Goal: Task Accomplishment & Management: Use online tool/utility

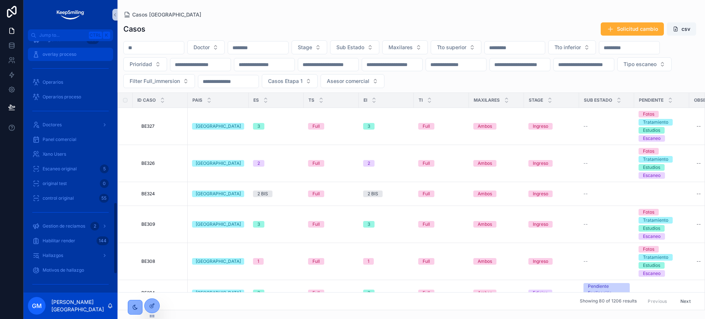
scroll to position [628, 0]
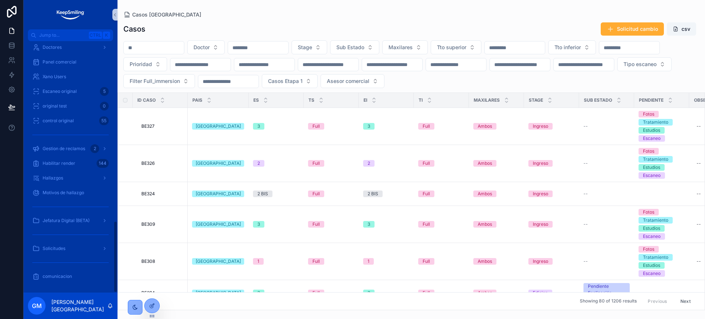
click at [69, 155] on div "Gestion de reclamos 2" at bounding box center [71, 148] width 94 height 15
click at [68, 154] on div "Gestion de reclamos 2" at bounding box center [70, 149] width 76 height 12
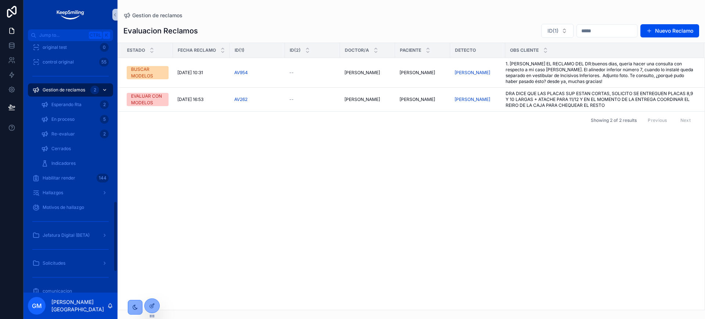
scroll to position [570, 0]
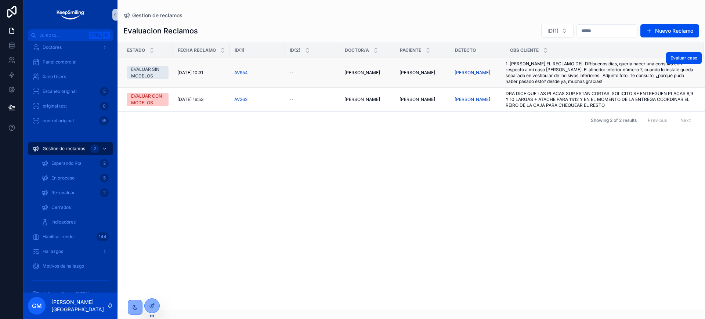
click at [545, 76] on span "1. INGRESE EL RECLAMO DEL DR:buenos días, queria hacer una consulta con respect…" at bounding box center [601, 73] width 190 height 24
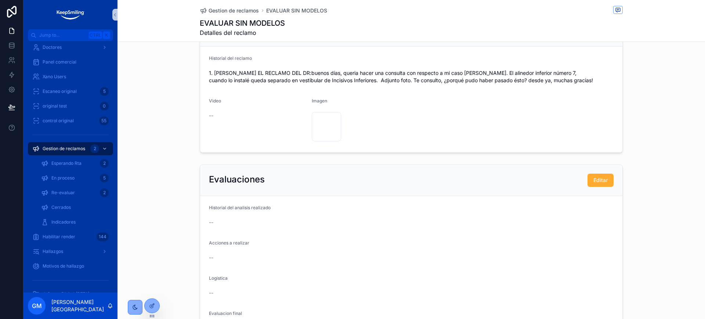
scroll to position [92, 0]
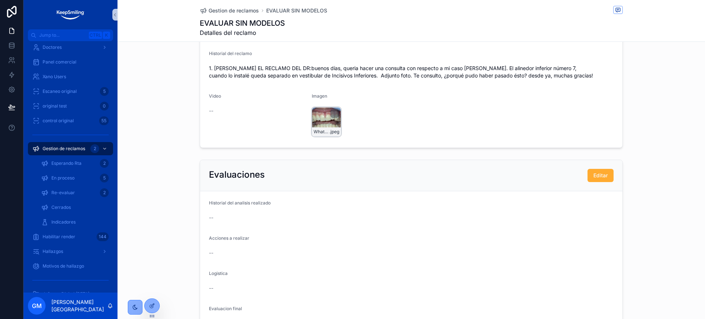
click at [323, 120] on div "WhatsApp-Image-2025-08-12-at-10.20.09-AM .jpeg" at bounding box center [326, 121] width 29 height 29
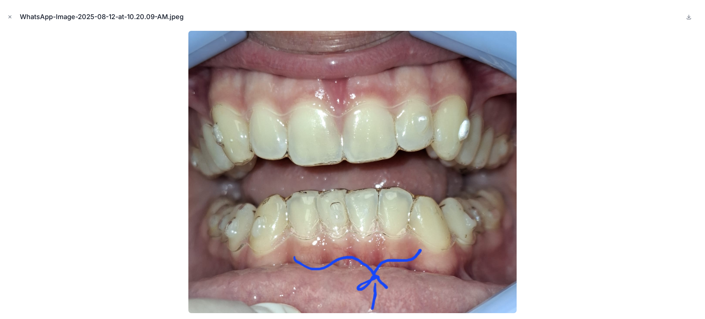
click at [309, 240] on img at bounding box center [352, 172] width 328 height 282
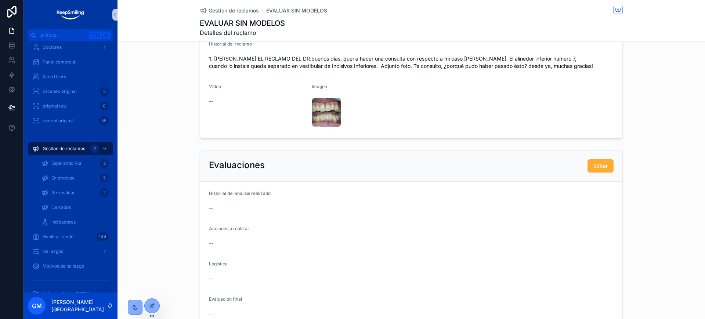
scroll to position [97, 0]
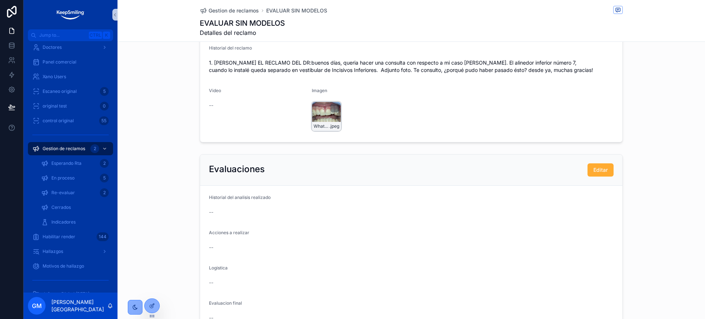
click at [319, 118] on div "WhatsApp-Image-2025-08-12-at-10.20.09-AM .jpeg" at bounding box center [326, 116] width 29 height 29
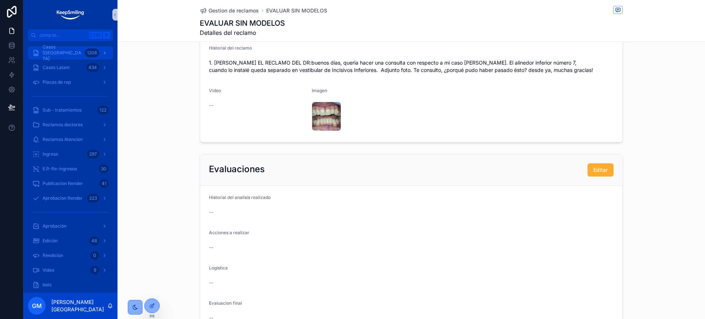
click at [68, 58] on div "Casos Argentina 1206" at bounding box center [70, 53] width 76 height 12
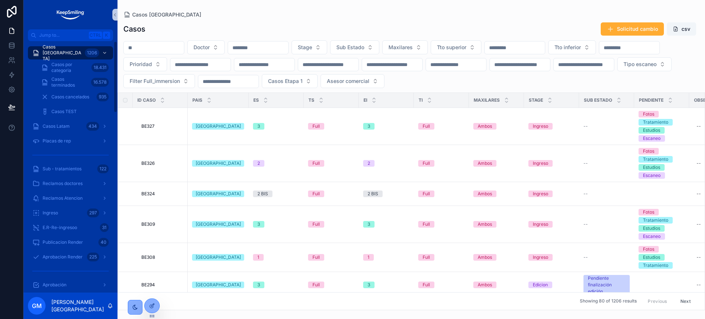
click at [169, 55] on div "Doctor Stage Sub Estado Maxilares Tto superior Tto inferior Prioridad Tipo esca…" at bounding box center [412, 64] width 588 height 48
click at [169, 43] on input "scrollable content" at bounding box center [154, 48] width 60 height 10
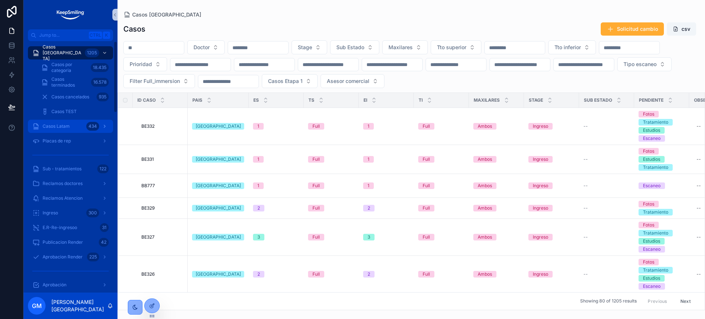
click at [98, 127] on div "434" at bounding box center [92, 126] width 13 height 9
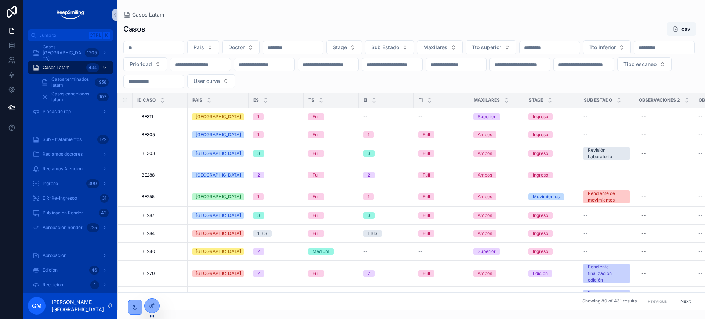
drag, startPoint x: 98, startPoint y: 127, endPoint x: 152, endPoint y: 48, distance: 95.4
click at [152, 48] on input "scrollable content" at bounding box center [154, 48] width 60 height 10
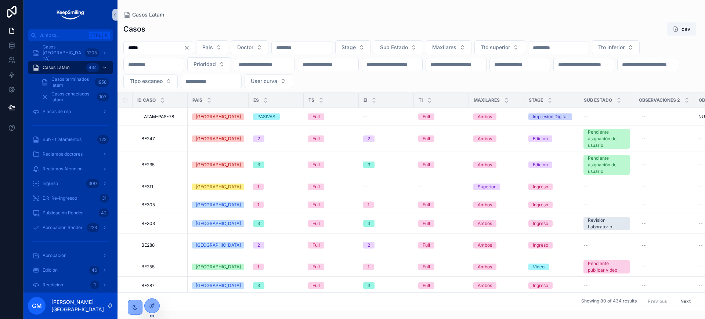
click at [152, 51] on input "*****" at bounding box center [154, 48] width 60 height 10
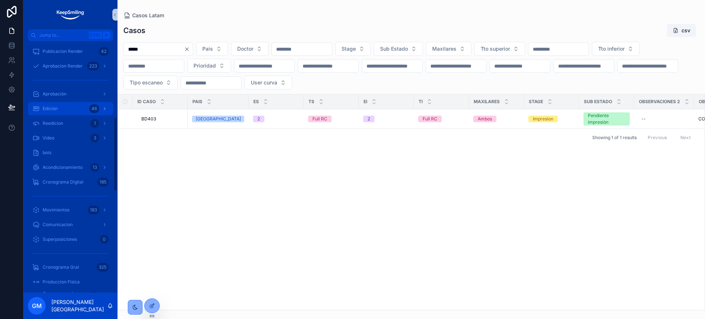
scroll to position [275, 0]
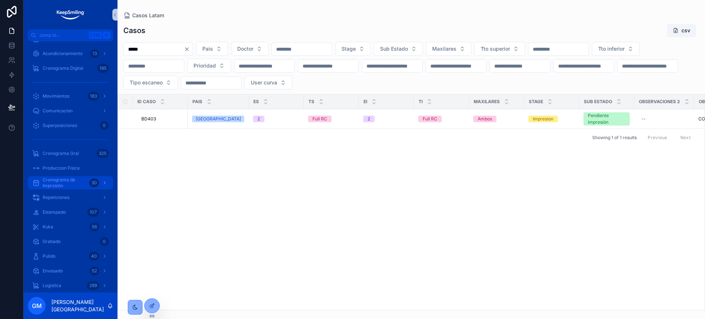
type input "*****"
click at [79, 178] on span "Cronograma de Impresión" at bounding box center [65, 183] width 44 height 12
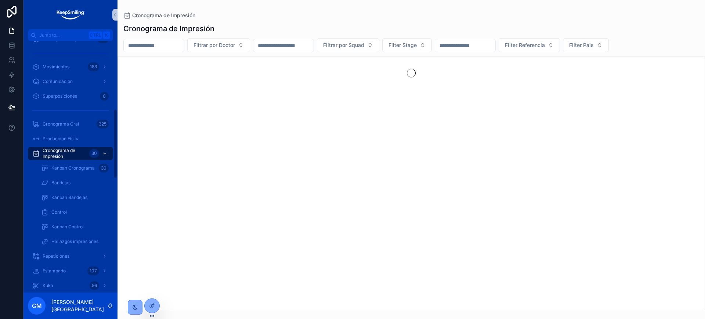
scroll to position [246, 0]
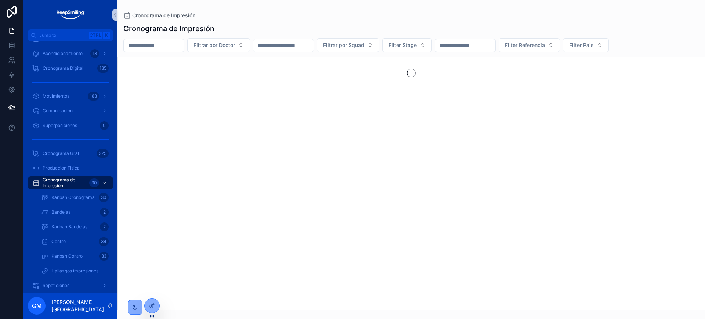
click at [179, 44] on input "scrollable content" at bounding box center [154, 45] width 60 height 10
paste input "*****"
type input "*****"
click at [154, 308] on icon at bounding box center [152, 306] width 6 height 6
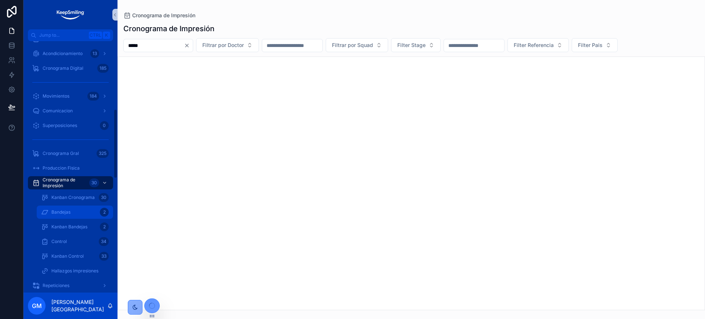
click at [55, 210] on span "Bandejas" at bounding box center [60, 212] width 19 height 6
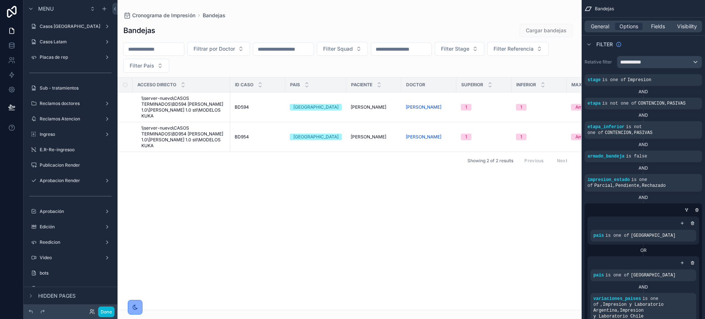
click at [462, 255] on div "scrollable content" at bounding box center [350, 159] width 464 height 319
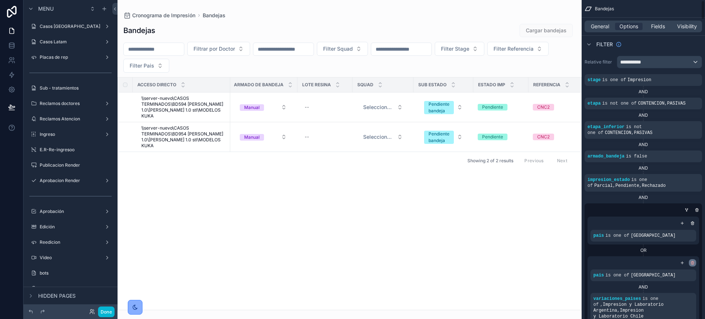
scroll to position [92, 0]
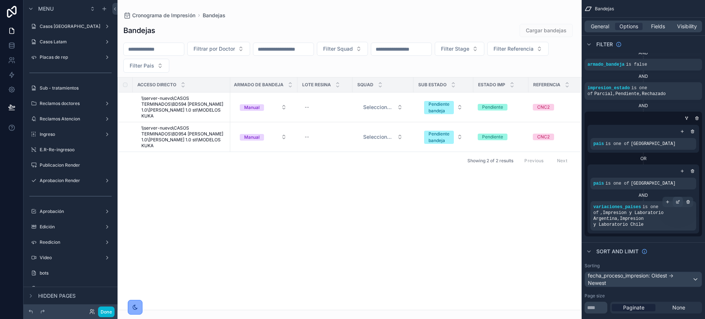
click at [677, 203] on icon "scrollable content" at bounding box center [678, 202] width 4 height 4
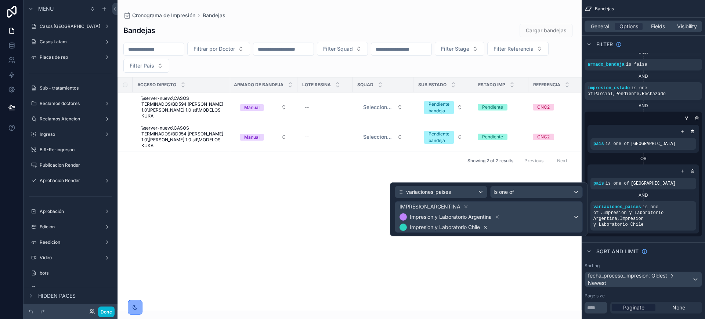
click at [488, 225] on icon at bounding box center [485, 227] width 5 height 5
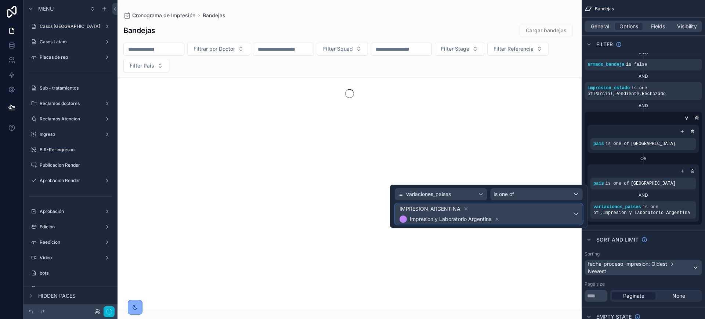
click at [524, 224] on button "IMPRESION_ARGENTINA Impresion y Laboratorio Argentina" at bounding box center [489, 213] width 188 height 21
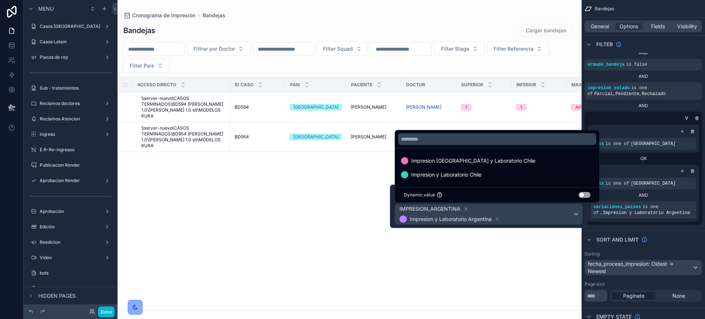
click at [526, 246] on div "Acceso directo ID CASO Pais Paciente Doctor Superior Inferior Maxilares Sup Mov…" at bounding box center [350, 194] width 464 height 233
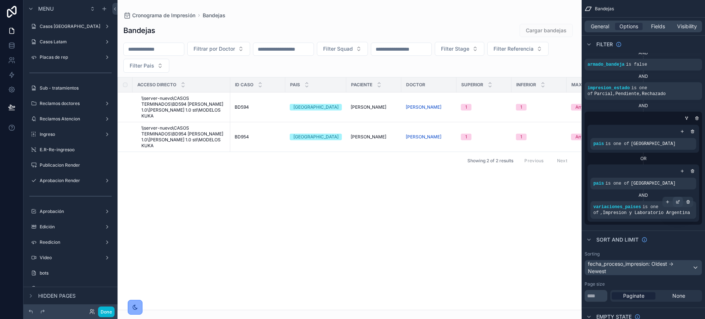
click at [676, 203] on icon "scrollable content" at bounding box center [678, 202] width 4 height 4
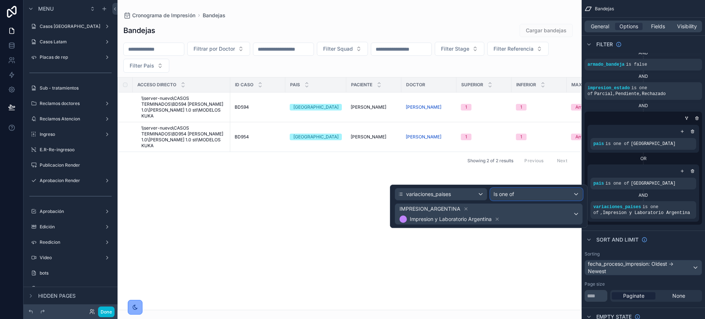
click at [548, 196] on div "Is one of" at bounding box center [537, 194] width 92 height 12
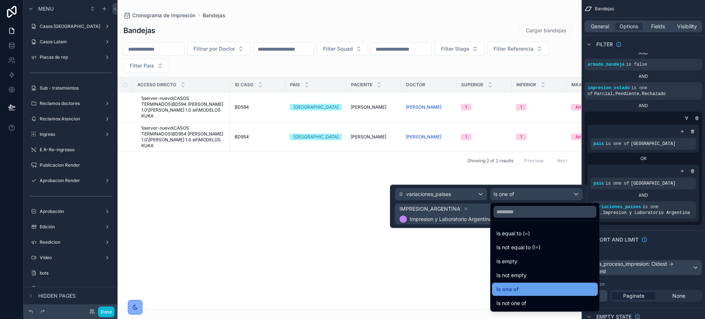
click at [542, 285] on div "Is one of" at bounding box center [545, 289] width 97 height 9
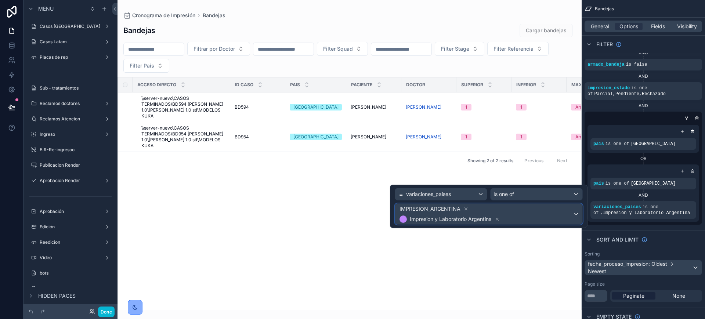
click at [531, 221] on span "IMPRESION_ARGENTINA Impresion y Laboratorio Argentina" at bounding box center [485, 214] width 175 height 21
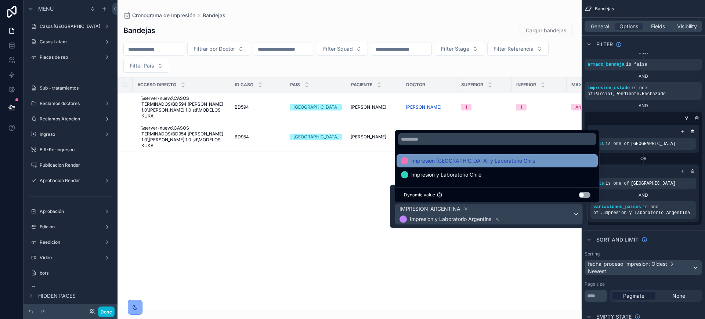
click at [461, 158] on span "Impresion [GEOGRAPHIC_DATA] y Laboratorio Chile" at bounding box center [473, 160] width 124 height 9
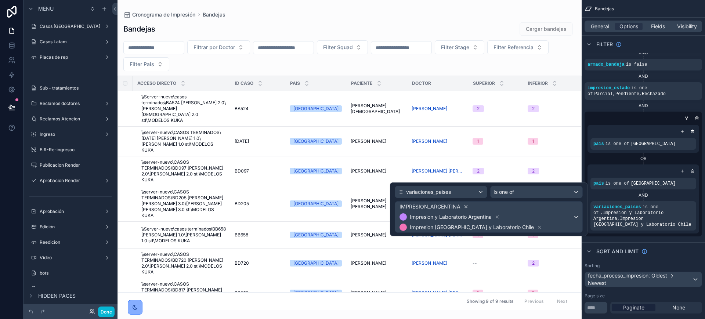
click at [464, 207] on icon at bounding box center [466, 206] width 5 height 5
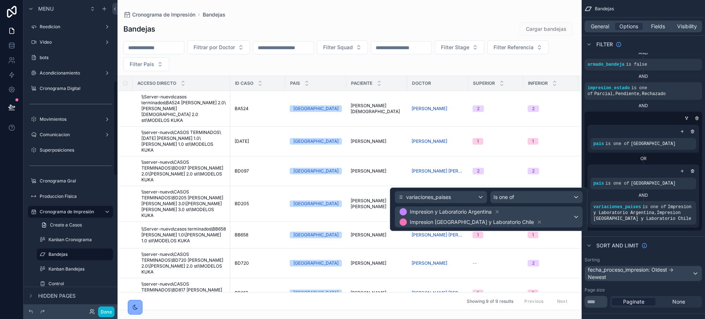
scroll to position [275, 0]
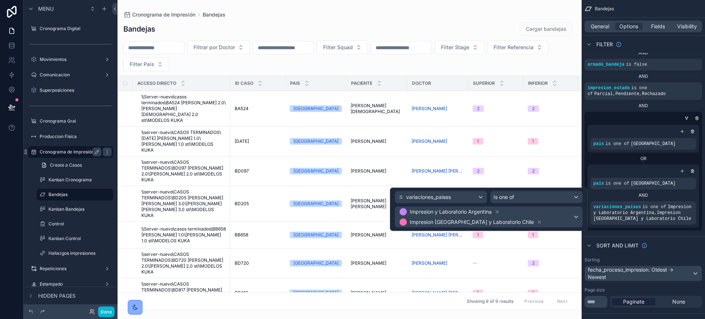
click at [59, 154] on label "Cronograma de Impresión" at bounding box center [69, 152] width 59 height 6
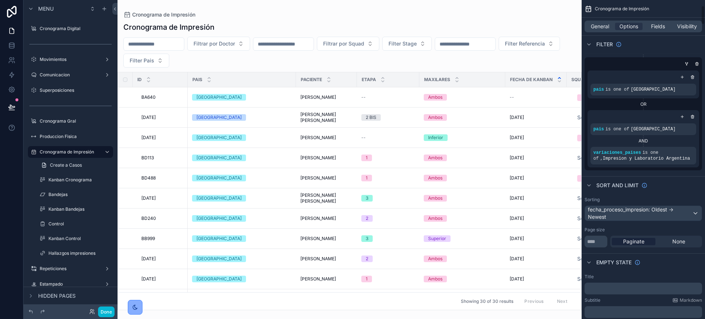
scroll to position [92, 0]
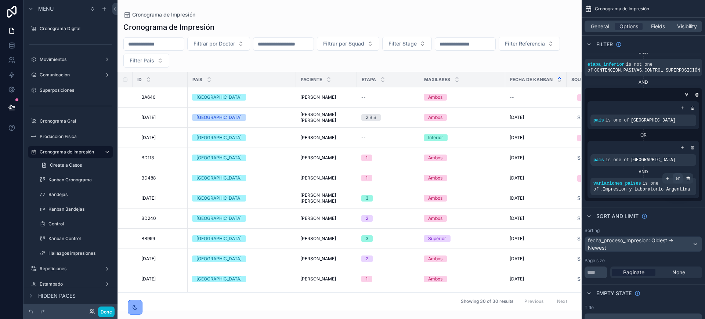
click at [678, 177] on icon "scrollable content" at bounding box center [678, 178] width 4 height 4
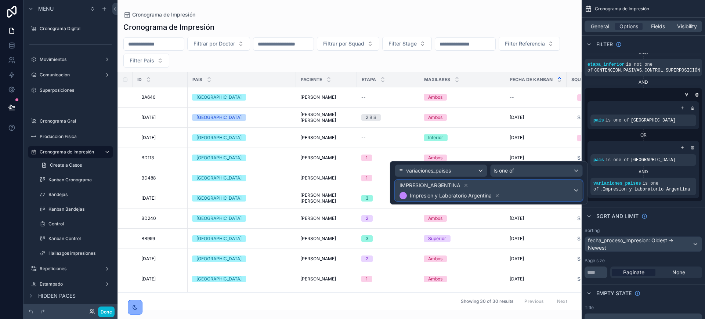
click at [542, 193] on span "IMPRESION_ARGENTINA Impresion y Laboratorio Argentina" at bounding box center [485, 190] width 175 height 21
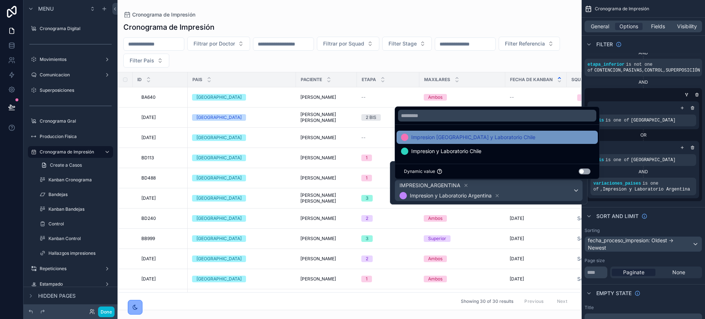
click at [464, 137] on span "Impresion [GEOGRAPHIC_DATA] y Laboratorio Chile" at bounding box center [473, 137] width 124 height 9
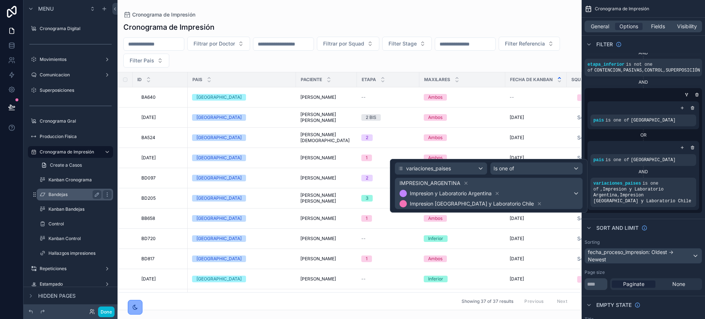
click at [65, 198] on div "Bandejas" at bounding box center [74, 194] width 53 height 9
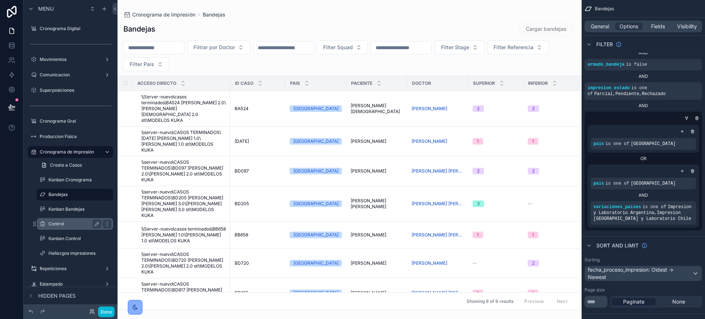
click at [58, 224] on label "Control" at bounding box center [73, 224] width 50 height 6
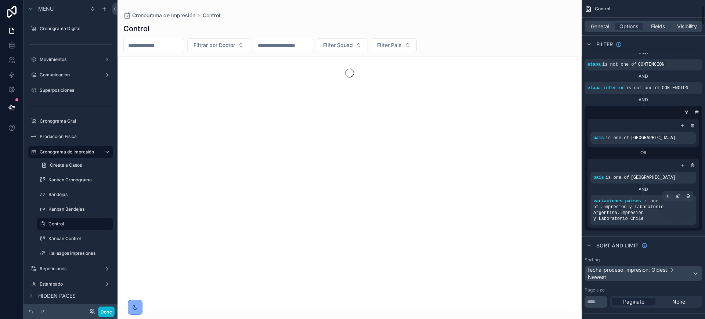
click at [678, 196] on icon "scrollable content" at bounding box center [679, 195] width 2 height 2
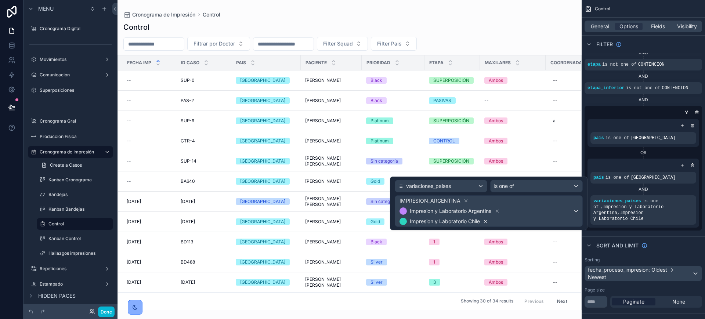
click at [486, 221] on icon at bounding box center [485, 221] width 3 height 3
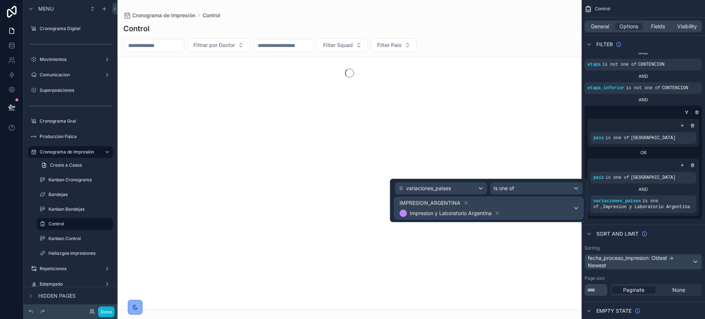
click at [533, 213] on span "IMPRESION_ARGENTINA Impresion y Laboratorio Argentina" at bounding box center [485, 208] width 175 height 21
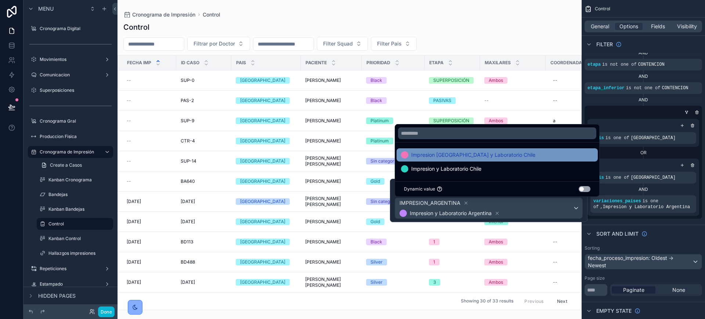
click at [472, 152] on span "Impresion [GEOGRAPHIC_DATA] y Laboratorio Chile" at bounding box center [473, 155] width 124 height 9
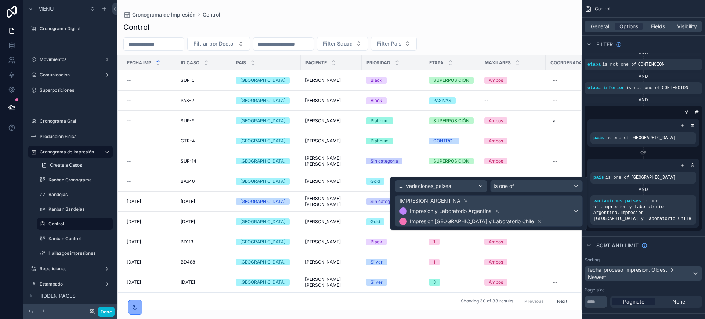
click at [656, 224] on div "pais is one of Argentina OR pais is one of Chile AND variaciones_paises is one …" at bounding box center [644, 173] width 118 height 115
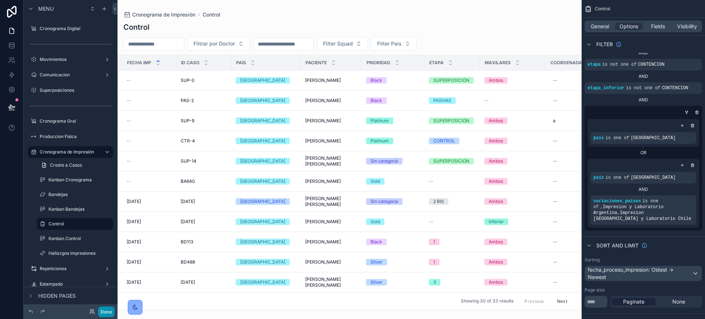
click at [111, 313] on button "Done" at bounding box center [106, 312] width 17 height 11
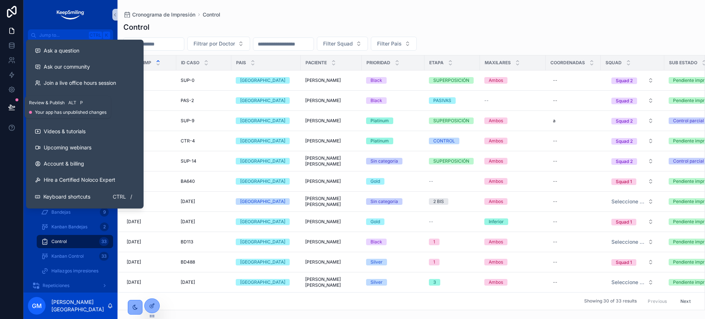
click at [9, 109] on icon at bounding box center [11, 107] width 7 height 7
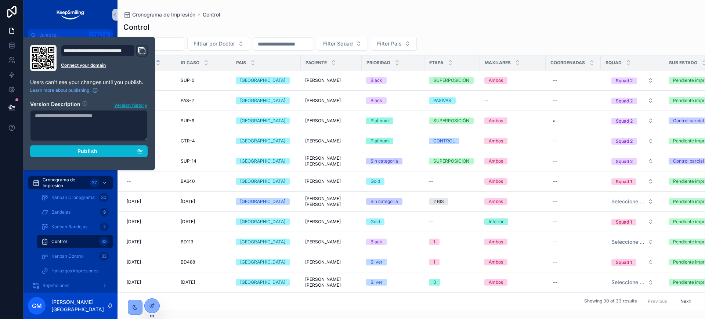
click at [65, 123] on textarea at bounding box center [89, 125] width 118 height 31
type textarea "**********"
click at [72, 152] on div "Publish" at bounding box center [89, 151] width 108 height 7
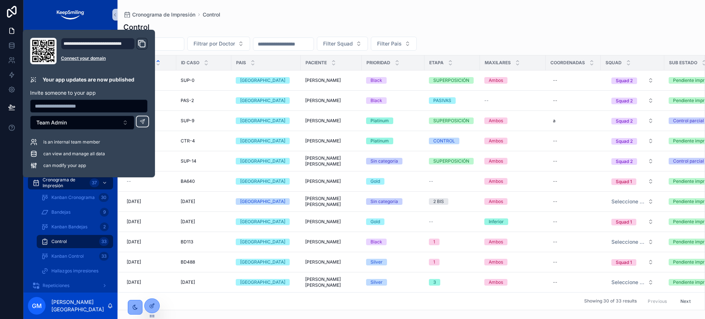
click at [214, 23] on div "Control" at bounding box center [411, 27] width 576 height 10
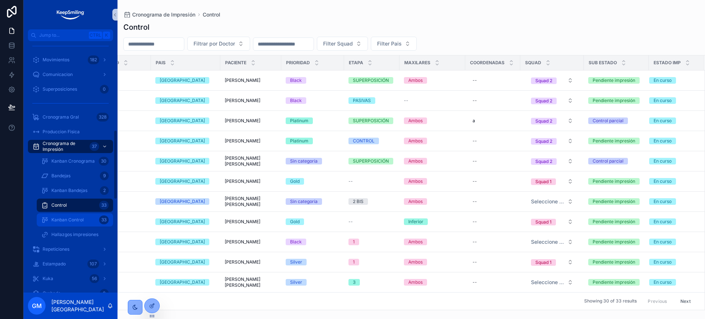
scroll to position [321, 0]
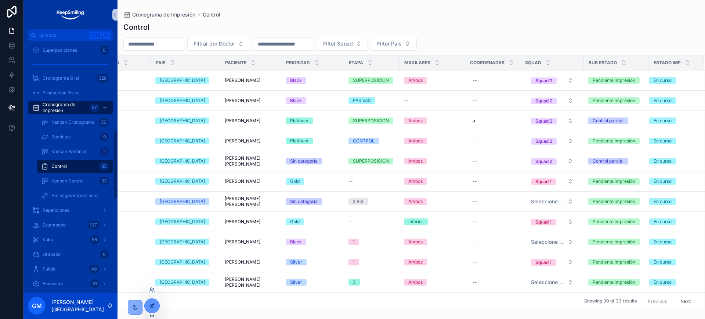
click at [154, 304] on icon at bounding box center [152, 305] width 3 height 3
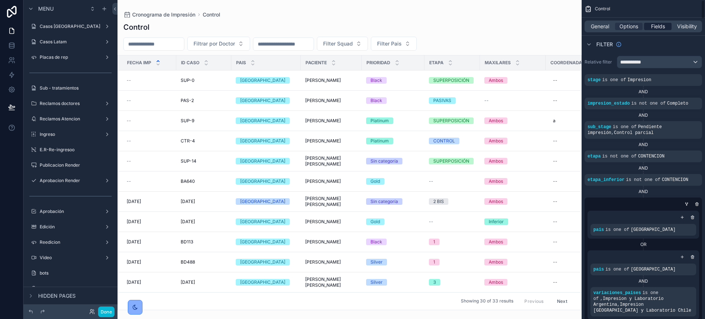
click at [663, 24] on span "Fields" at bounding box center [658, 26] width 14 height 7
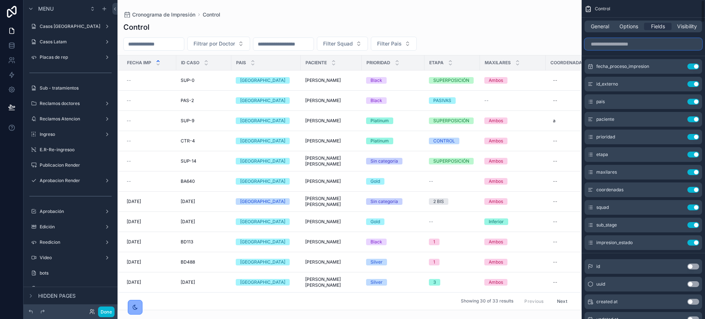
click at [648, 45] on input "scrollable content" at bounding box center [644, 44] width 118 height 12
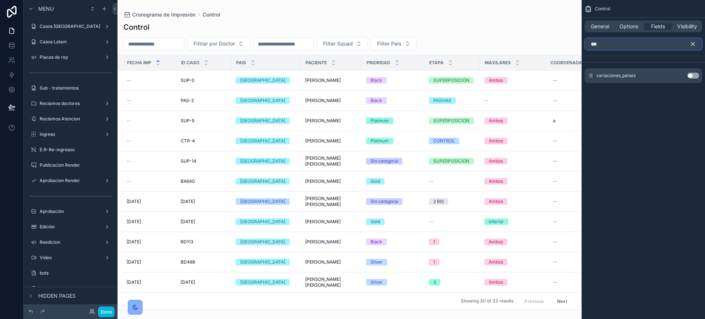
type input "***"
click at [695, 76] on button "Use setting" at bounding box center [694, 76] width 12 height 6
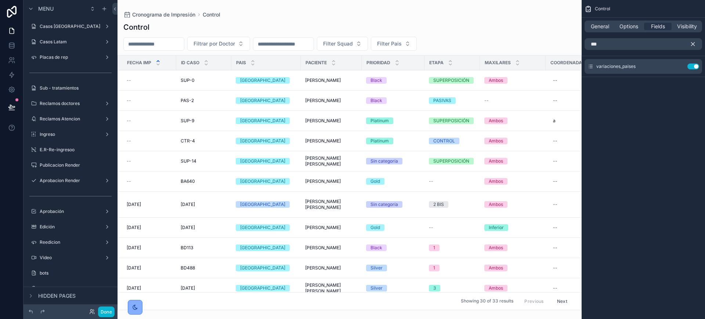
click at [437, 46] on div "scrollable content" at bounding box center [350, 159] width 464 height 319
click at [402, 46] on span "Filter Pais" at bounding box center [389, 43] width 25 height 7
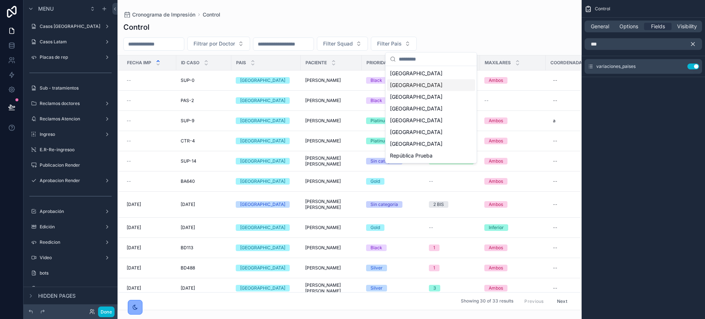
click at [408, 88] on div "[GEOGRAPHIC_DATA]" at bounding box center [431, 85] width 88 height 12
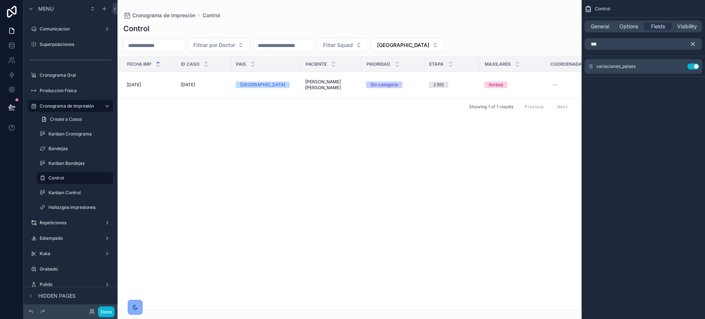
scroll to position [0, 259]
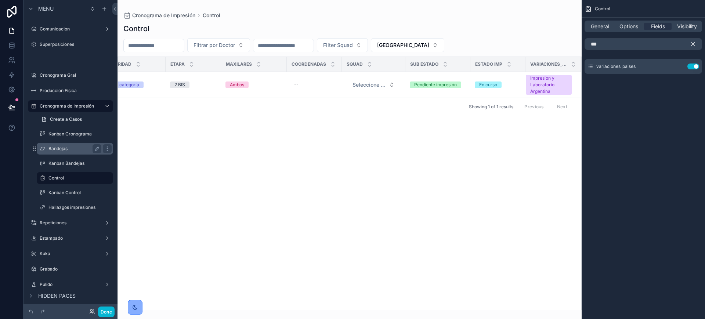
click at [52, 145] on div "Bandejas" at bounding box center [74, 148] width 53 height 9
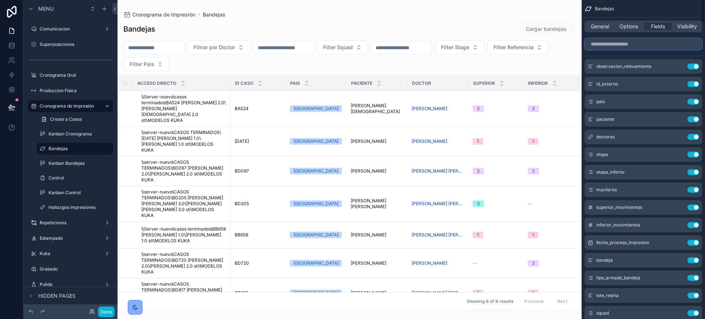
click at [659, 46] on input "scrollable content" at bounding box center [644, 44] width 118 height 12
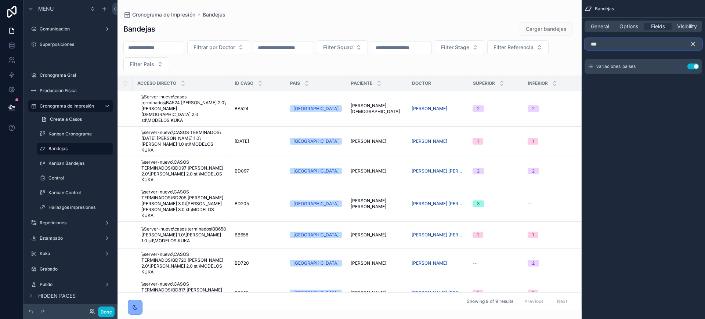
type input "***"
drag, startPoint x: 298, startPoint y: 307, endPoint x: 366, endPoint y: 304, distance: 68.4
click at [366, 304] on div "scrollable content" at bounding box center [350, 159] width 464 height 319
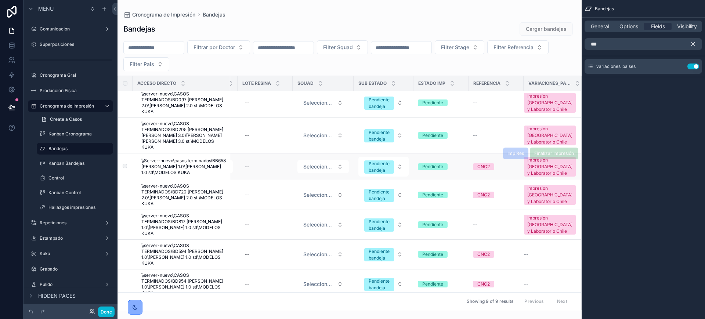
scroll to position [70, 707]
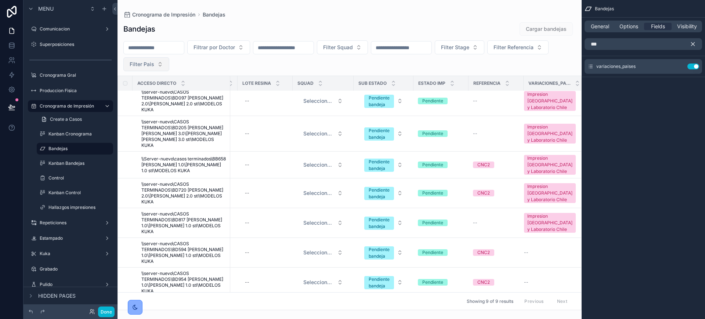
click at [169, 63] on button "Filter Pais" at bounding box center [146, 64] width 46 height 14
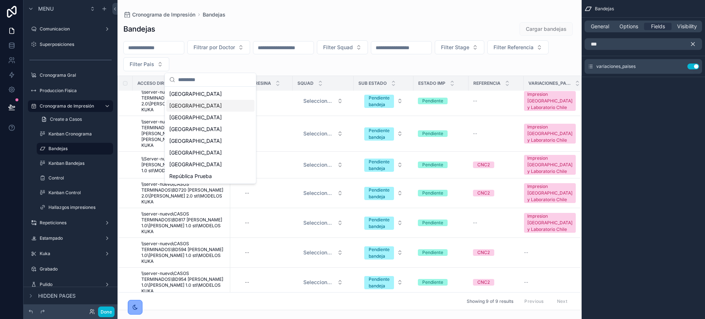
click at [208, 107] on div "[GEOGRAPHIC_DATA]" at bounding box center [210, 106] width 88 height 12
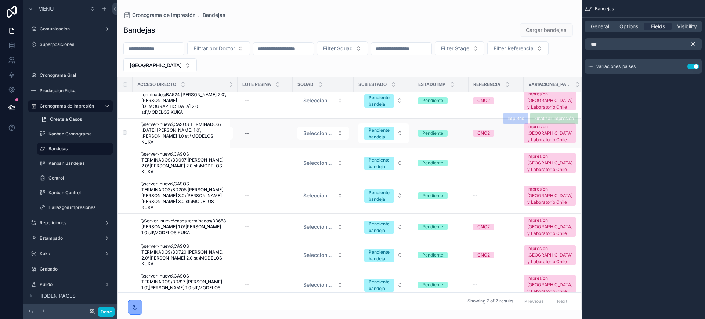
scroll to position [12, 707]
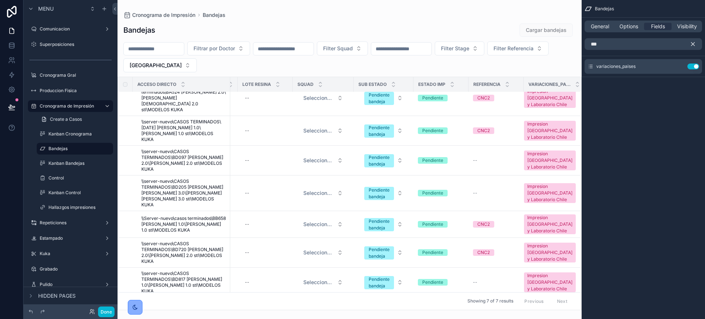
click at [695, 42] on icon "scrollable content" at bounding box center [693, 44] width 7 height 7
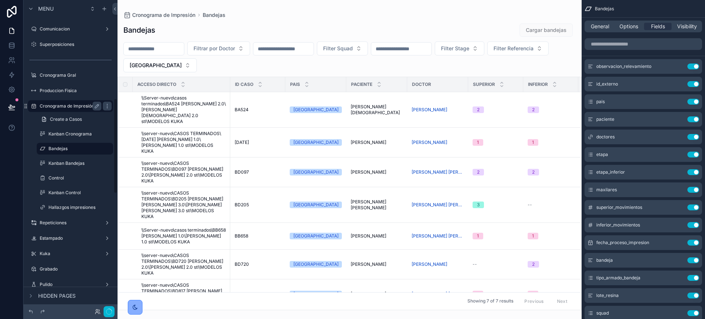
click at [75, 103] on label "Cronograma de Impresión" at bounding box center [69, 106] width 59 height 6
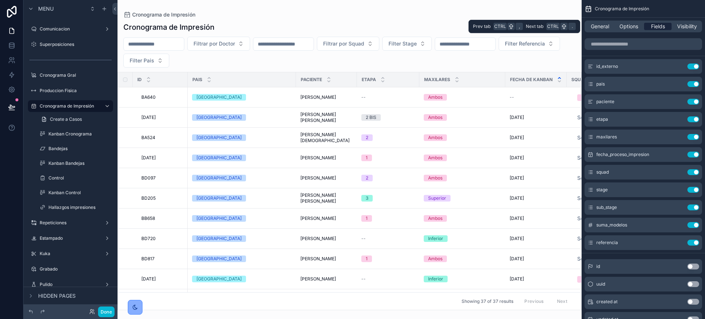
click at [652, 27] on span "Fields" at bounding box center [658, 26] width 14 height 7
click at [636, 27] on span "Options" at bounding box center [629, 26] width 19 height 7
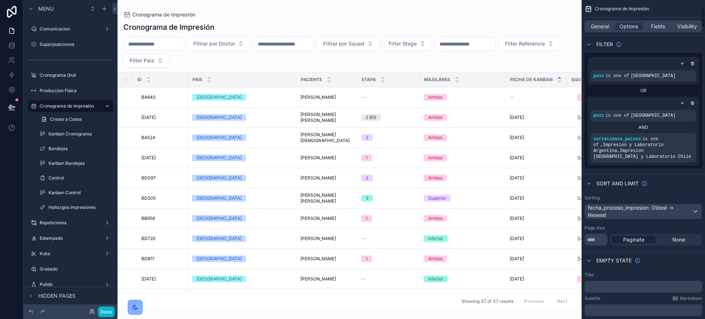
scroll to position [138, 0]
drag, startPoint x: 297, startPoint y: 306, endPoint x: 435, endPoint y: 305, distance: 138.1
click at [435, 305] on div "scrollable content" at bounding box center [350, 159] width 464 height 319
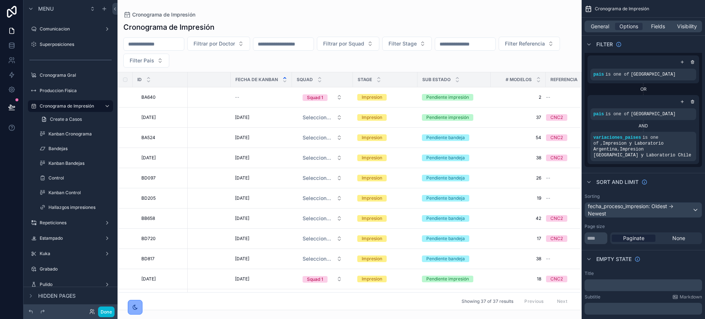
scroll to position [0, 302]
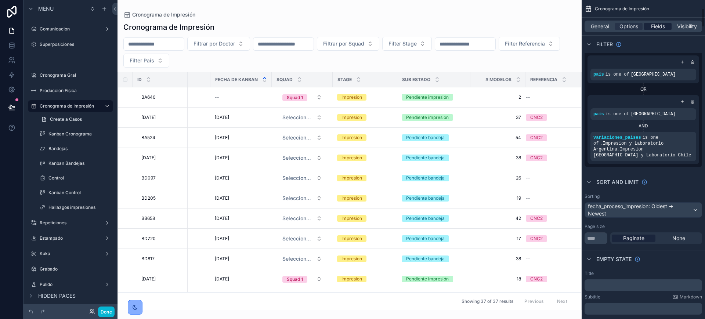
click at [654, 25] on span "Fields" at bounding box center [658, 26] width 14 height 7
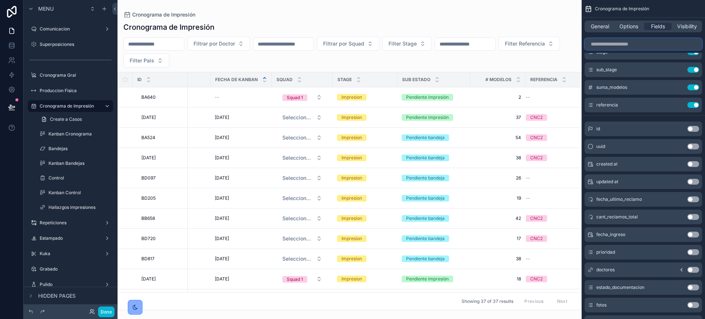
click at [627, 46] on input "scrollable content" at bounding box center [644, 44] width 118 height 12
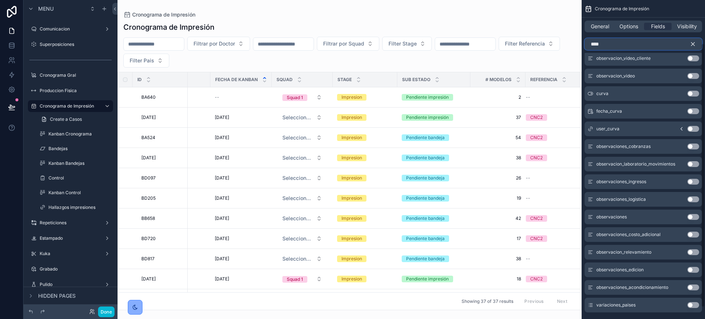
scroll to position [0, 0]
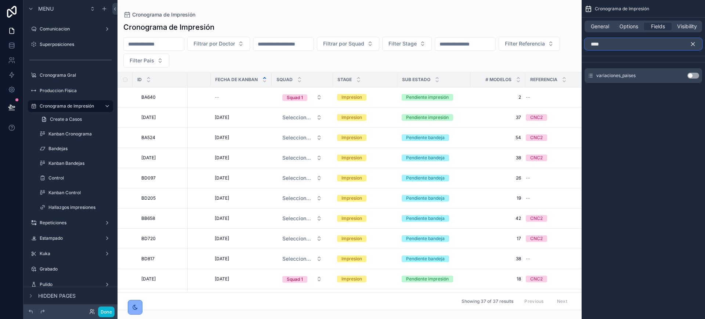
type input "****"
click at [697, 75] on button "Use setting" at bounding box center [694, 76] width 12 height 6
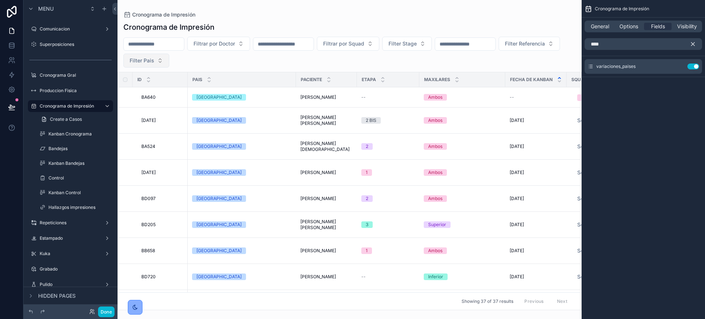
click at [169, 56] on button "Filter Pais" at bounding box center [146, 61] width 46 height 14
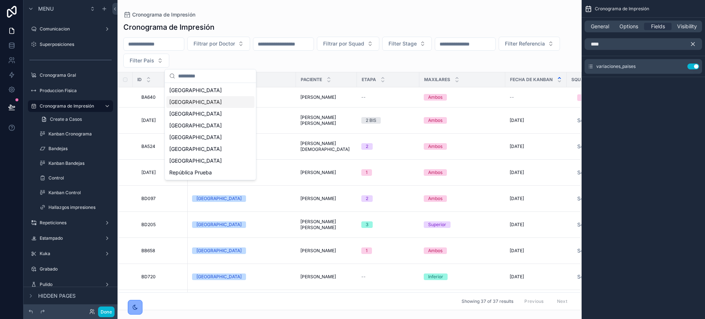
click at [221, 99] on div "[GEOGRAPHIC_DATA]" at bounding box center [210, 102] width 88 height 12
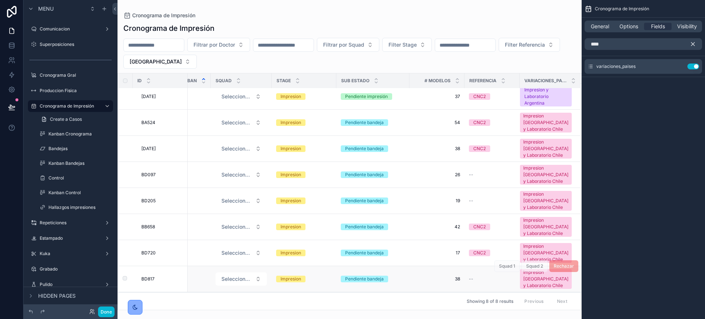
scroll to position [0, 357]
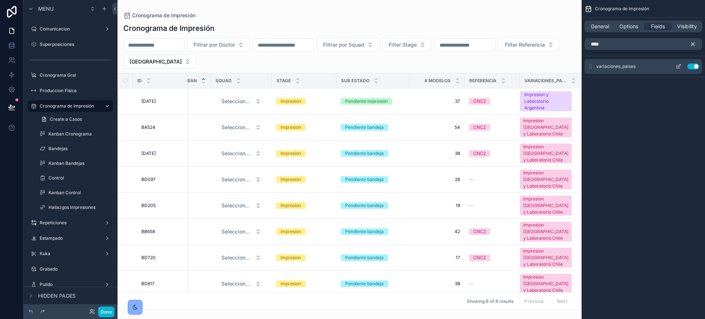
click at [694, 67] on button "Use setting" at bounding box center [694, 67] width 12 height 6
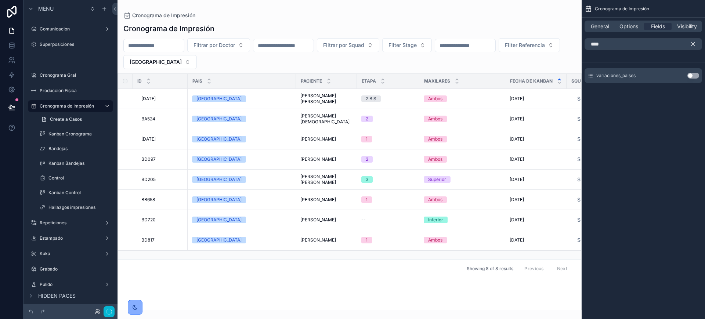
click at [694, 43] on icon "scrollable content" at bounding box center [693, 44] width 3 height 3
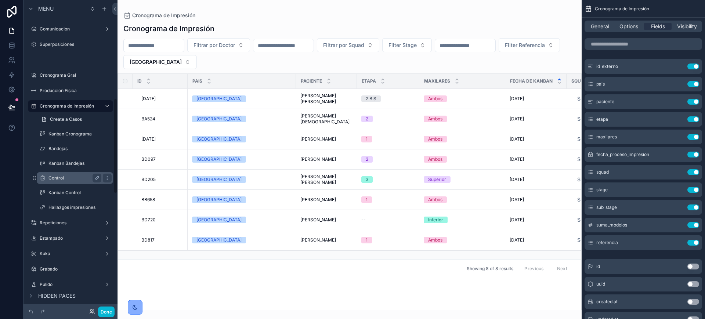
click at [68, 176] on label "Control" at bounding box center [73, 178] width 50 height 6
click at [109, 313] on button "Done" at bounding box center [106, 312] width 17 height 11
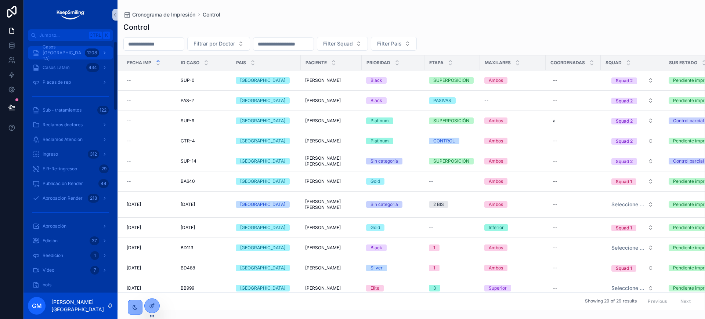
click at [69, 51] on span "Casos [GEOGRAPHIC_DATA]" at bounding box center [62, 53] width 39 height 18
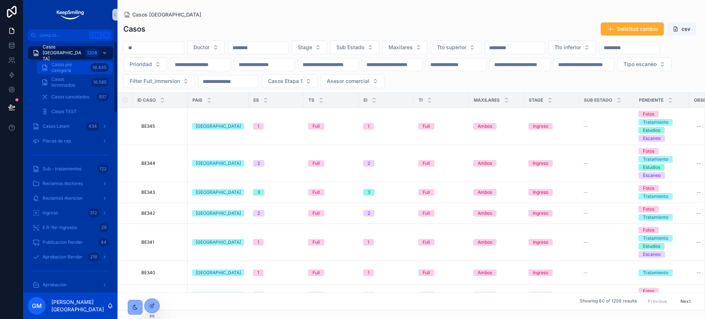
click at [71, 69] on span "Casos por categoria" at bounding box center [69, 68] width 36 height 12
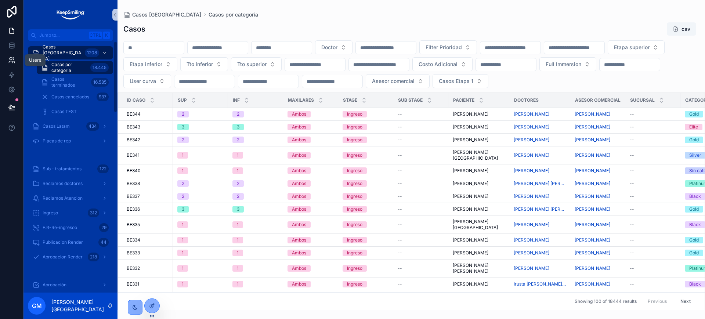
click at [15, 56] on link at bounding box center [11, 60] width 23 height 15
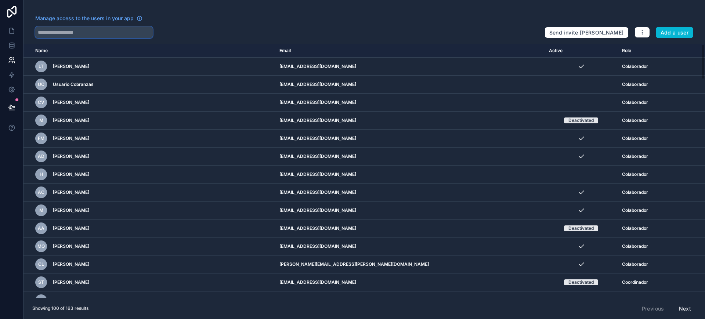
click at [61, 30] on input "text" at bounding box center [94, 32] width 118 height 12
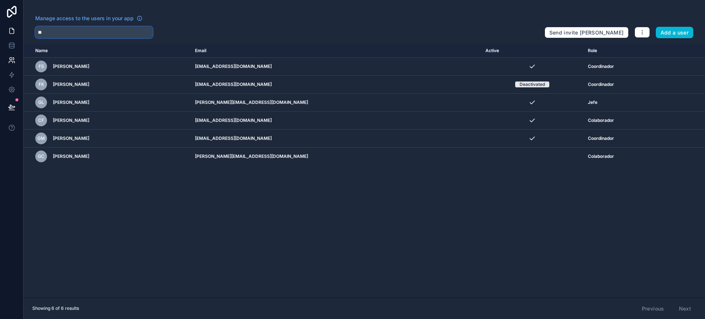
type input "**"
click at [13, 28] on icon at bounding box center [11, 30] width 7 height 7
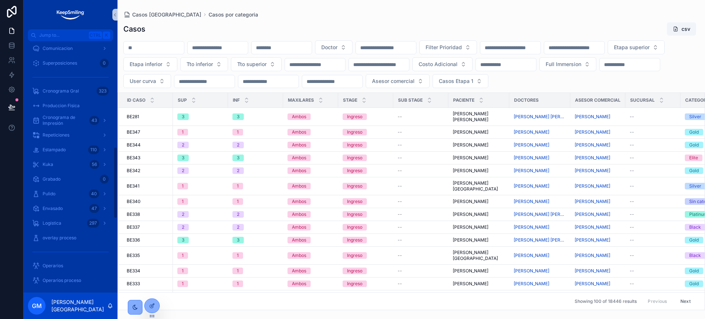
scroll to position [413, 0]
click at [66, 70] on span "Cronograma de Impresión" at bounding box center [65, 75] width 44 height 12
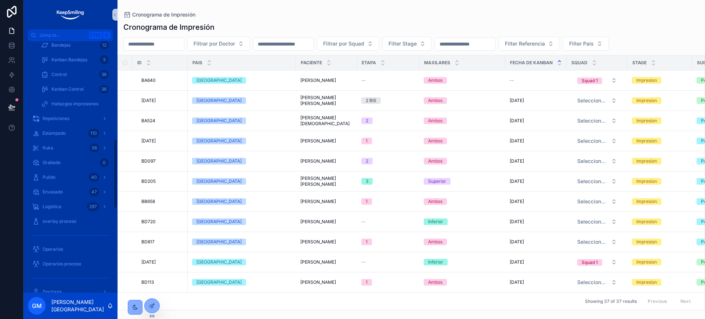
scroll to position [354, 0]
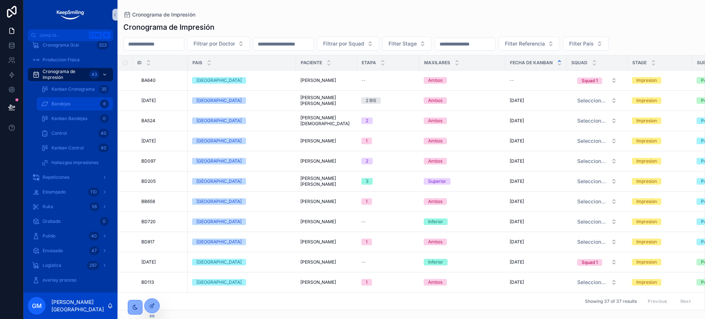
click at [72, 102] on div "Bandejas 6" at bounding box center [75, 104] width 68 height 12
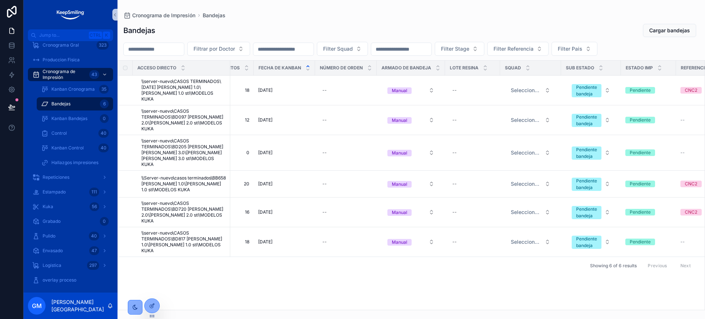
scroll to position [0, 577]
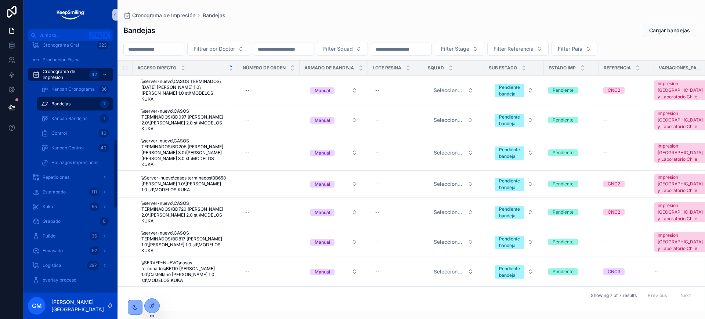
click at [80, 108] on div "Bandejas 7" at bounding box center [75, 104] width 68 height 12
click at [583, 47] on span "Filter Pais" at bounding box center [570, 48] width 25 height 7
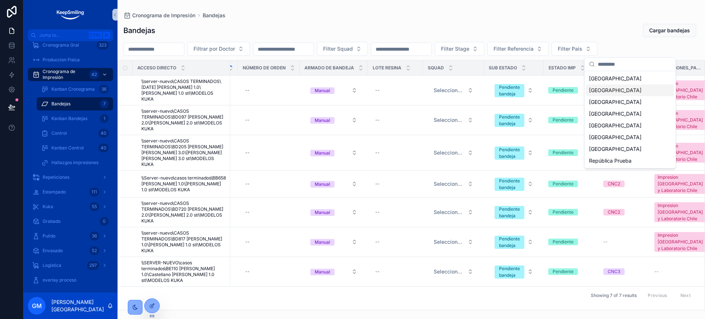
click at [607, 94] on div "[GEOGRAPHIC_DATA]" at bounding box center [630, 90] width 88 height 12
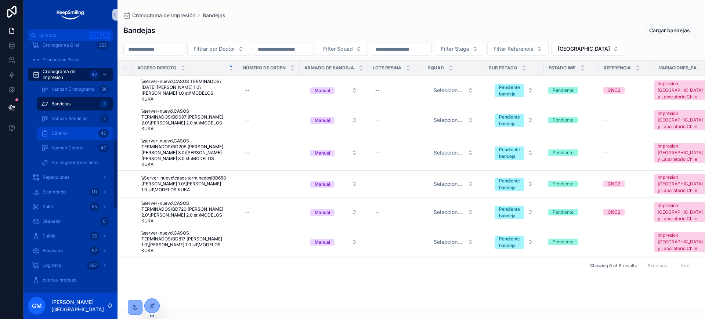
click at [76, 136] on div "Control 40" at bounding box center [75, 133] width 68 height 12
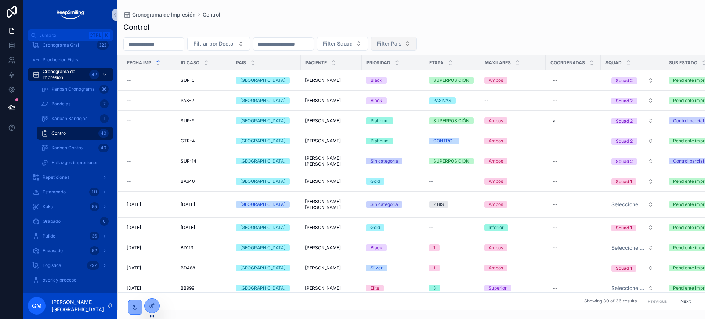
click at [417, 43] on button "Filter Pais" at bounding box center [394, 44] width 46 height 14
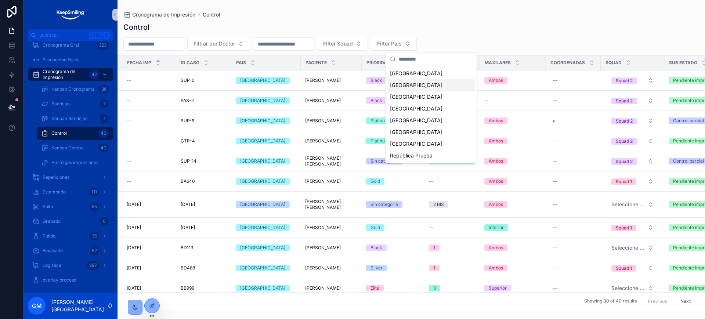
click at [428, 84] on div "[GEOGRAPHIC_DATA]" at bounding box center [431, 85] width 88 height 12
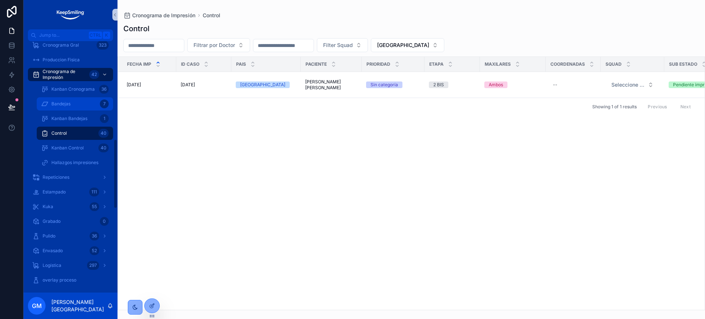
click at [58, 97] on link "Bandejas 7" at bounding box center [75, 103] width 76 height 13
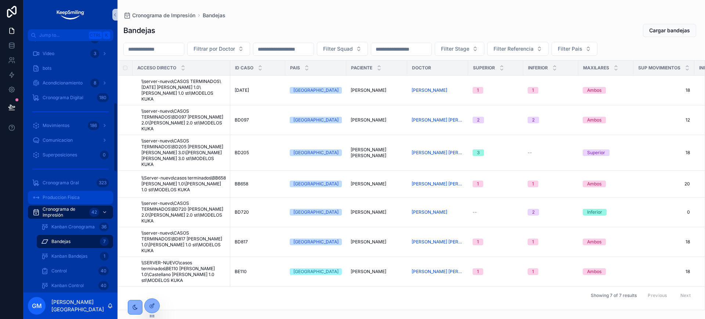
scroll to position [263, 0]
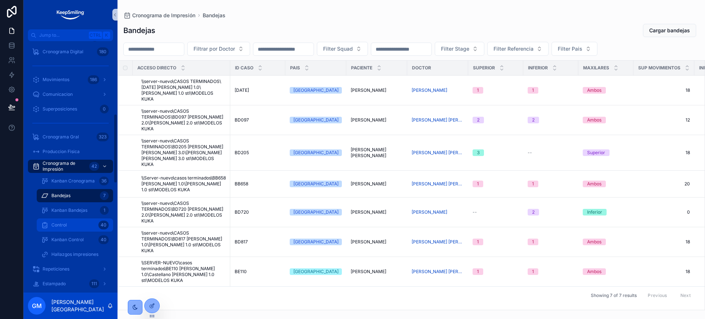
click at [60, 224] on span "Control" at bounding box center [58, 225] width 15 height 6
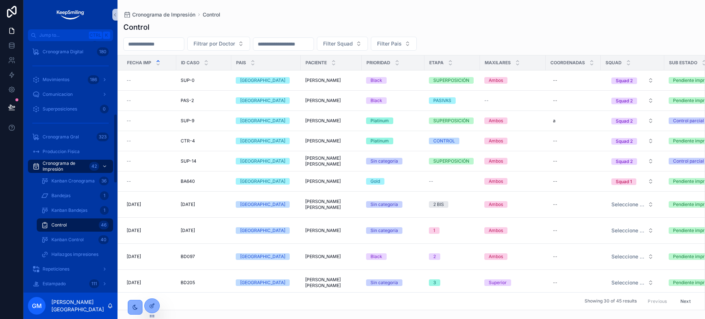
click at [75, 221] on div "Control 46" at bounding box center [75, 225] width 68 height 12
click at [417, 40] on button "Filter Pais" at bounding box center [394, 44] width 46 height 14
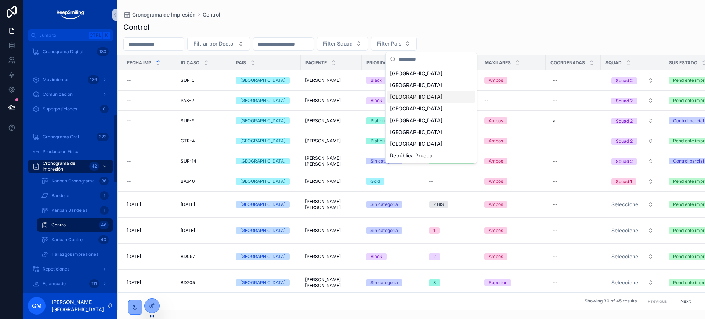
click at [439, 87] on div "[GEOGRAPHIC_DATA]" at bounding box center [431, 85] width 88 height 12
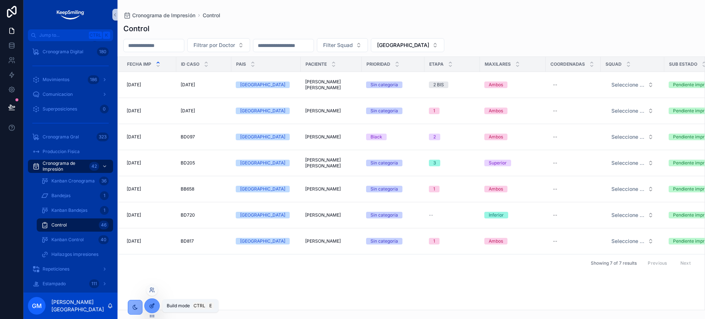
click at [149, 309] on div at bounding box center [152, 306] width 15 height 14
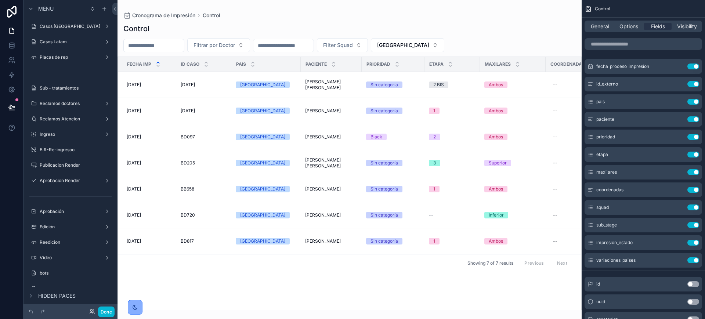
drag, startPoint x: 297, startPoint y: 304, endPoint x: 555, endPoint y: 304, distance: 258.6
click at [555, 304] on div "scrollable content" at bounding box center [350, 159] width 464 height 319
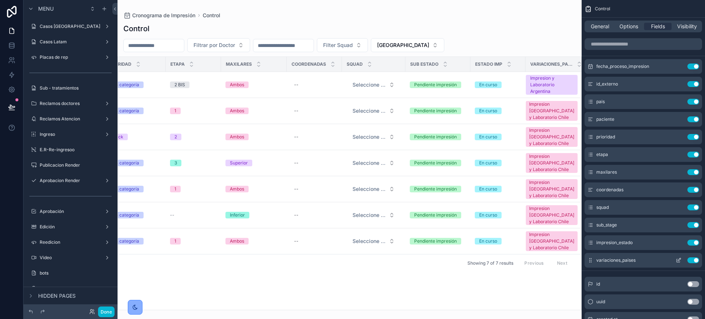
click at [682, 262] on button "scrollable content" at bounding box center [679, 260] width 12 height 6
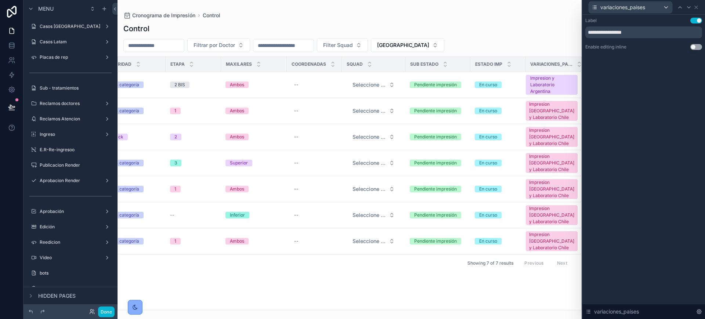
click at [693, 45] on button "Use setting" at bounding box center [697, 47] width 12 height 6
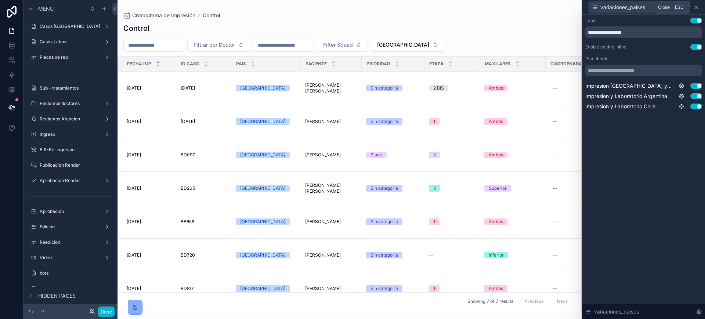
click at [697, 9] on icon at bounding box center [696, 7] width 6 height 6
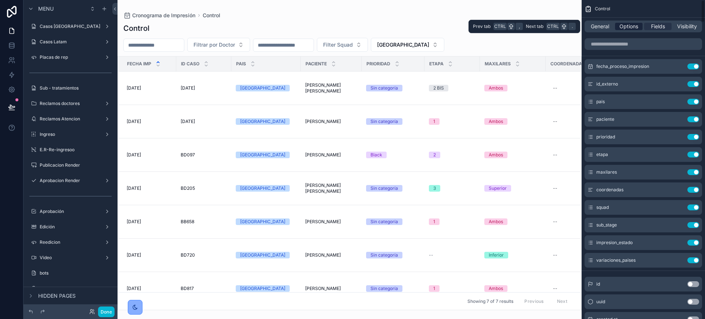
click at [628, 26] on span "Options" at bounding box center [629, 26] width 19 height 7
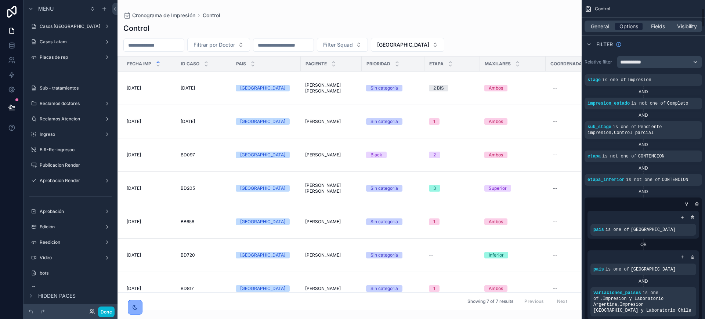
scroll to position [275, 0]
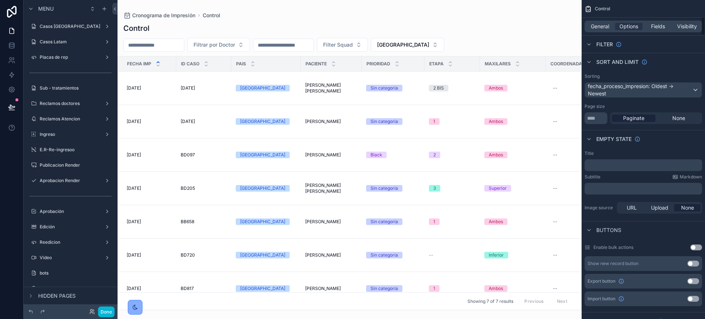
click at [699, 245] on button "Use setting" at bounding box center [697, 248] width 12 height 6
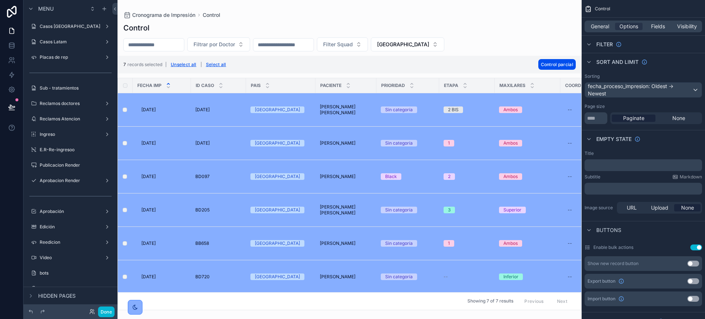
scroll to position [0, 286]
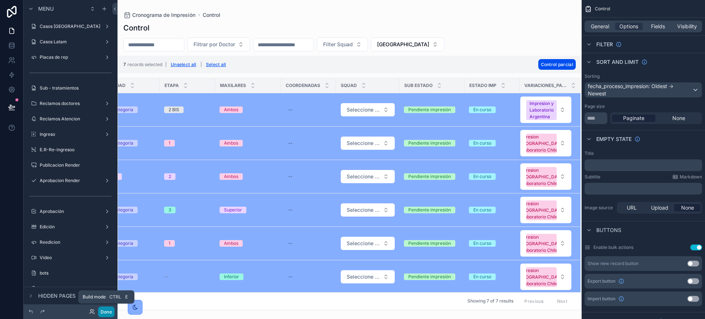
click at [102, 314] on button "Done" at bounding box center [106, 312] width 17 height 11
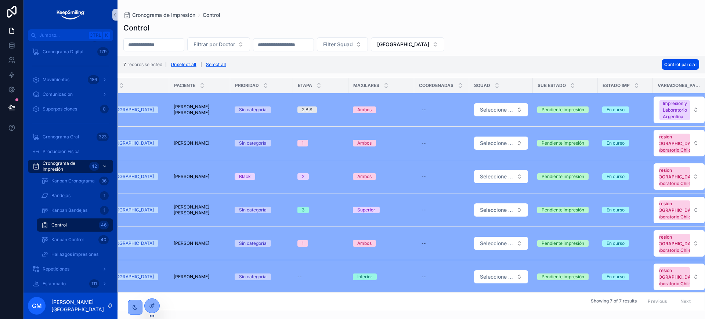
scroll to position [0, 163]
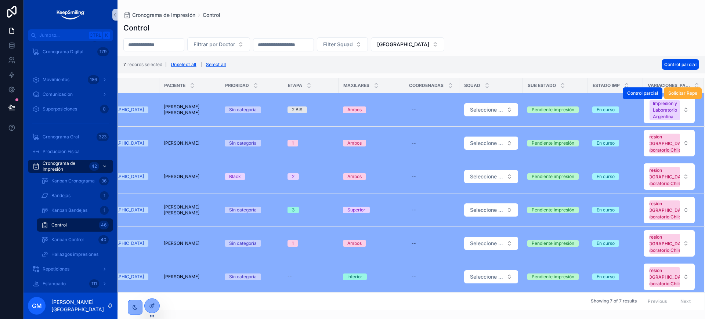
click at [680, 110] on div "Control parcial Solicitar Repe" at bounding box center [662, 93] width 79 height 33
click at [681, 115] on button "Impresion y Laboratorio Argentina" at bounding box center [669, 110] width 51 height 26
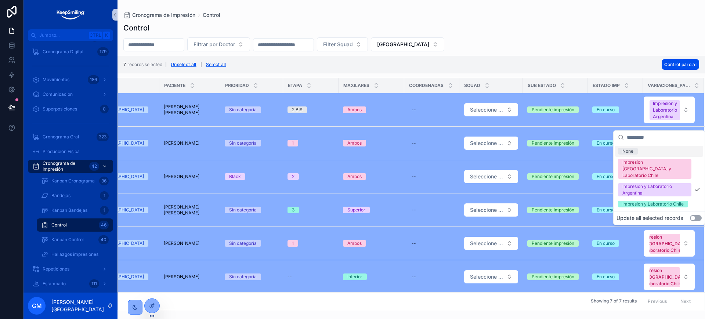
click at [606, 48] on div "Filtrar por Doctor Filter Squad [GEOGRAPHIC_DATA]" at bounding box center [412, 44] width 588 height 14
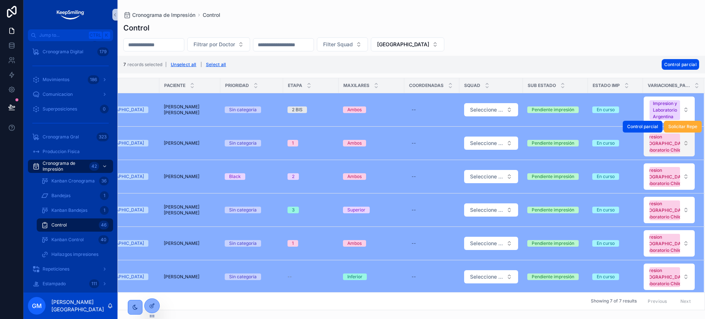
click at [680, 156] on button "Impresion [GEOGRAPHIC_DATA] y Laboratorio Chile" at bounding box center [669, 143] width 51 height 26
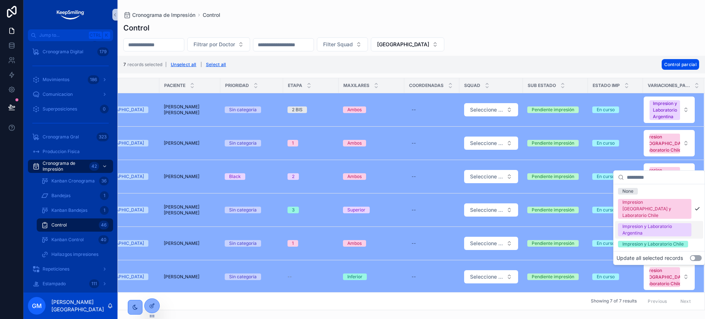
click at [598, 45] on div "Filtrar por Doctor Filter Squad [GEOGRAPHIC_DATA]" at bounding box center [412, 44] width 588 height 14
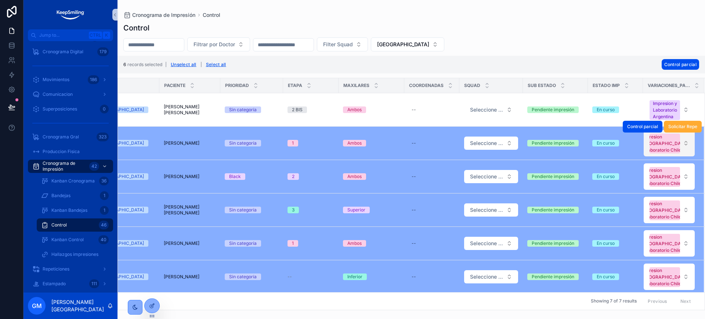
click at [670, 154] on div "Impresion [GEOGRAPHIC_DATA] y Laboratorio Chile" at bounding box center [665, 144] width 47 height 20
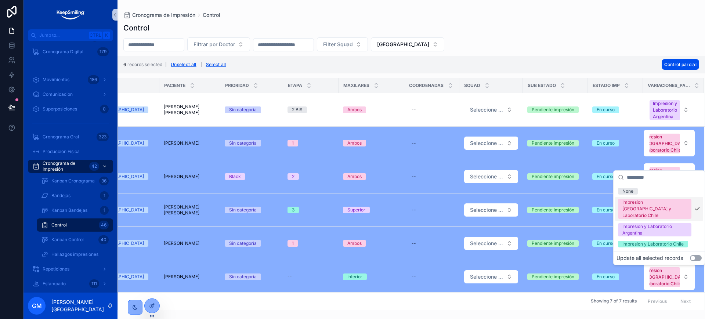
click at [667, 205] on div "Impresion [GEOGRAPHIC_DATA] y Laboratorio Chile" at bounding box center [655, 209] width 65 height 20
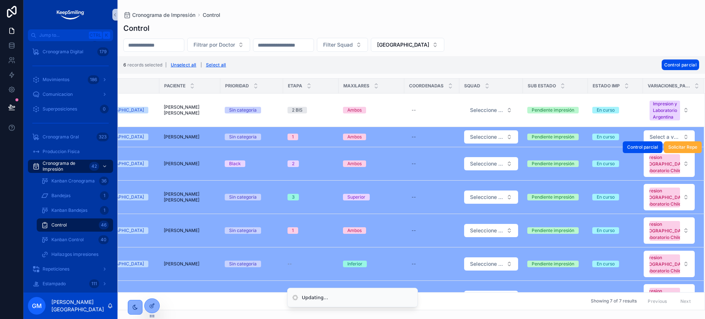
click at [681, 164] on div "Control parcial Solicitar Repe" at bounding box center [662, 147] width 79 height 33
click at [677, 176] on button "Impresion [GEOGRAPHIC_DATA] y Laboratorio Chile" at bounding box center [669, 164] width 51 height 26
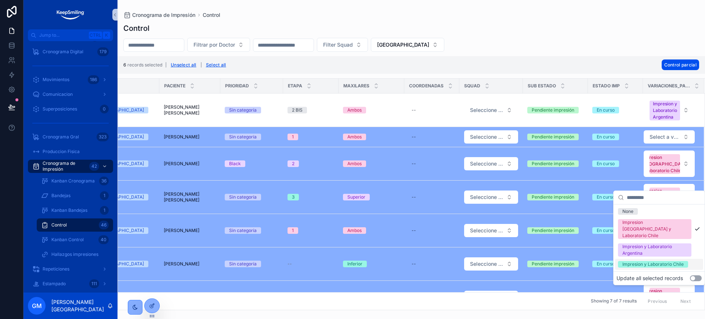
click at [696, 275] on button "Use setting" at bounding box center [696, 278] width 12 height 6
click at [677, 227] on div "Impresion [GEOGRAPHIC_DATA] y Laboratorio Chile" at bounding box center [655, 229] width 65 height 20
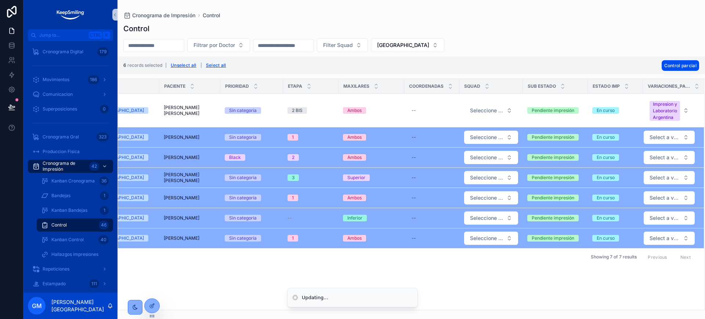
scroll to position [0, 156]
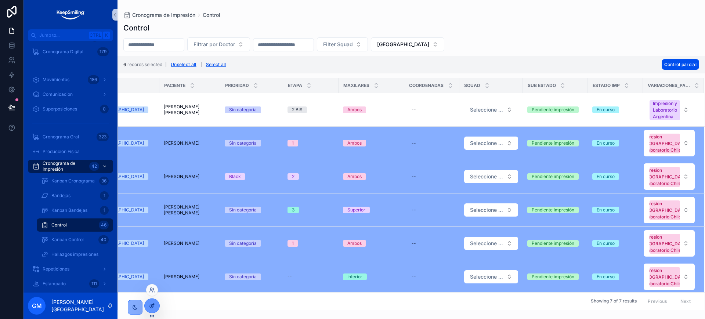
click at [151, 304] on icon at bounding box center [152, 306] width 6 height 6
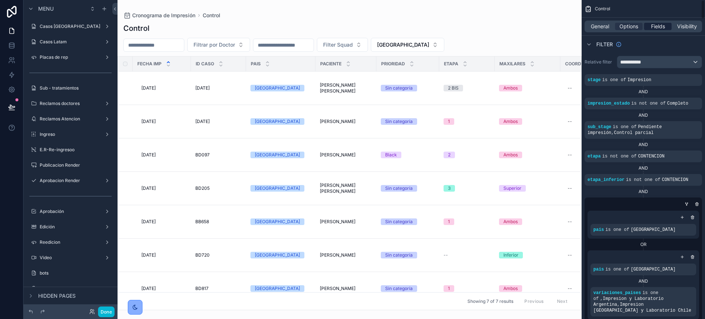
click at [662, 26] on span "Fields" at bounding box center [658, 26] width 14 height 7
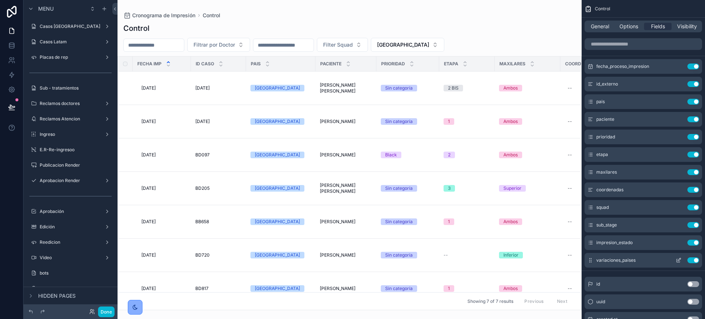
click at [678, 262] on icon "scrollable content" at bounding box center [678, 260] width 3 height 3
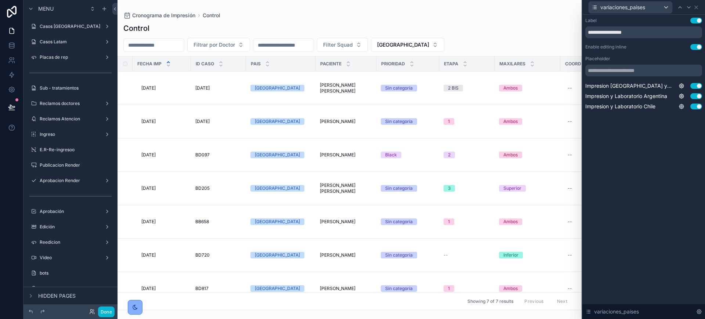
click at [699, 48] on button "Use setting" at bounding box center [697, 47] width 12 height 6
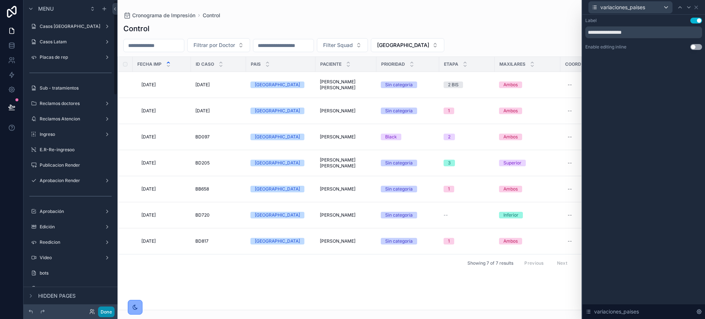
drag, startPoint x: 105, startPoint y: 315, endPoint x: 107, endPoint y: 318, distance: 4.0
click at [105, 316] on button "Done" at bounding box center [106, 312] width 17 height 11
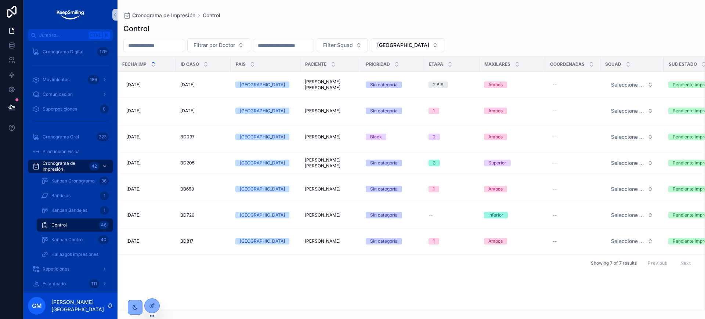
scroll to position [0, 0]
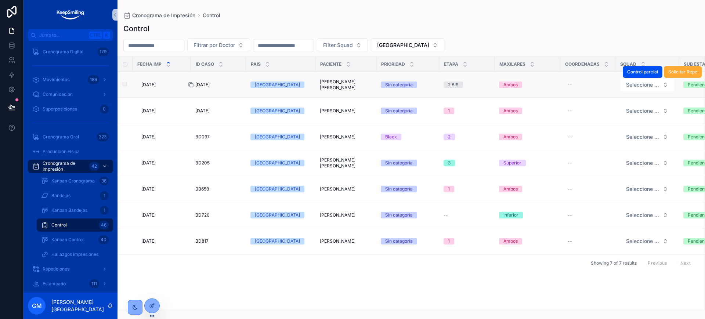
click at [193, 86] on icon "scrollable content" at bounding box center [191, 85] width 6 height 6
click at [196, 300] on div "Fecha imp ID CASO Pais Paciente Prioridad Etapa Maxilares Coordenadas Squad Sub…" at bounding box center [411, 183] width 587 height 253
click at [190, 86] on td "[DATE] [DATE]" at bounding box center [162, 85] width 58 height 26
click at [191, 84] on icon "scrollable content" at bounding box center [191, 85] width 6 height 6
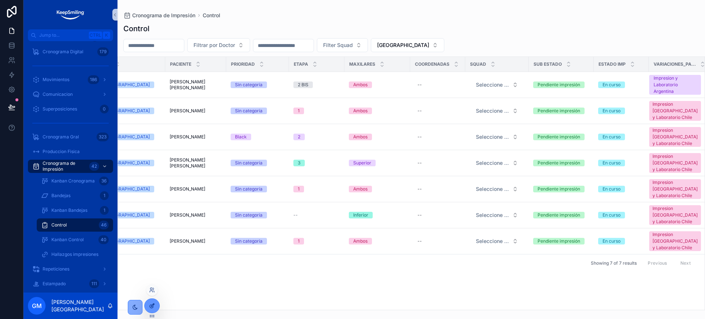
click at [157, 306] on div at bounding box center [152, 306] width 15 height 14
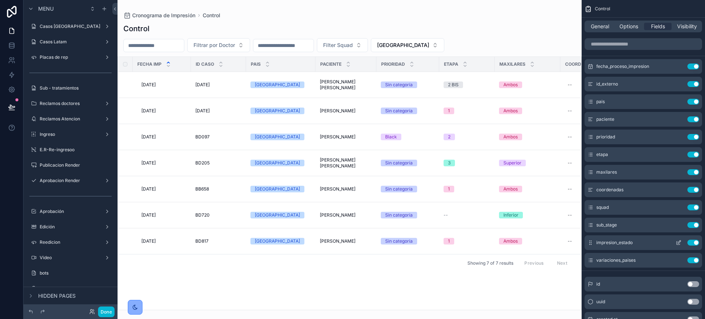
click at [696, 244] on button "Use setting" at bounding box center [694, 243] width 12 height 6
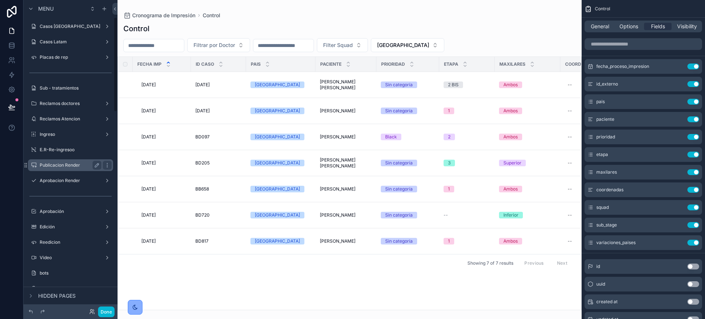
scroll to position [230, 0]
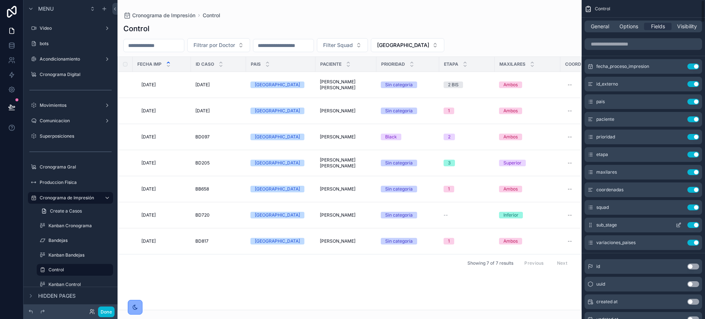
click at [693, 227] on button "Use setting" at bounding box center [694, 225] width 12 height 6
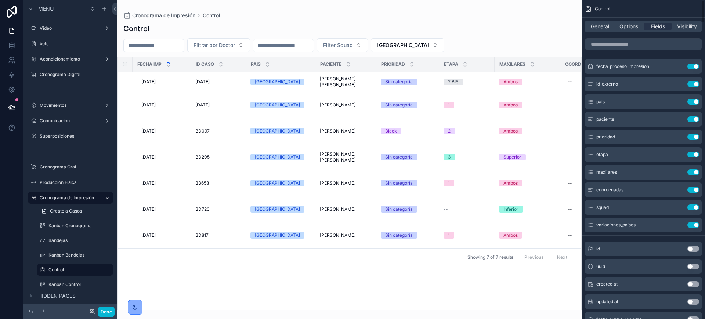
click at [678, 226] on icon "scrollable content" at bounding box center [679, 225] width 6 height 6
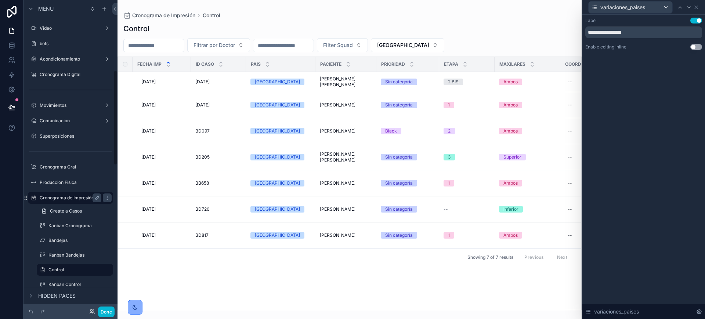
click at [64, 198] on label "Cronograma de Impresión" at bounding box center [69, 198] width 59 height 6
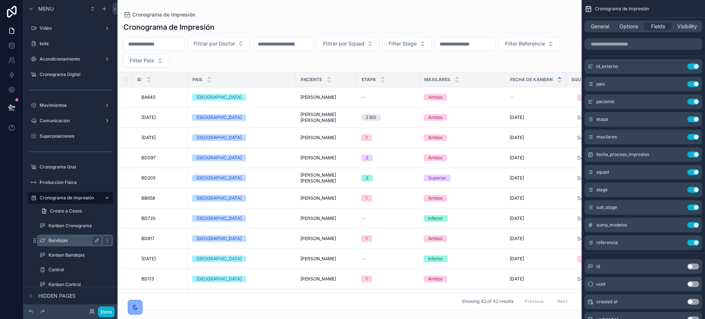
click at [65, 240] on label "Bandejas" at bounding box center [73, 241] width 50 height 6
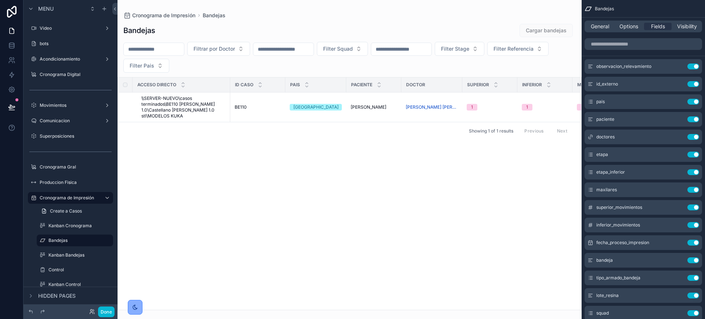
drag, startPoint x: 294, startPoint y: 304, endPoint x: 482, endPoint y: 303, distance: 187.3
click at [482, 303] on div "scrollable content" at bounding box center [350, 159] width 464 height 319
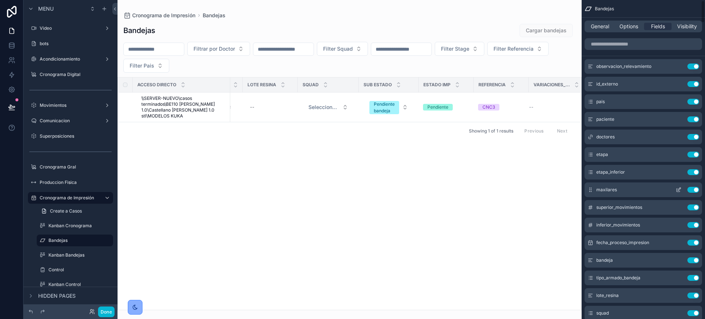
scroll to position [230, 0]
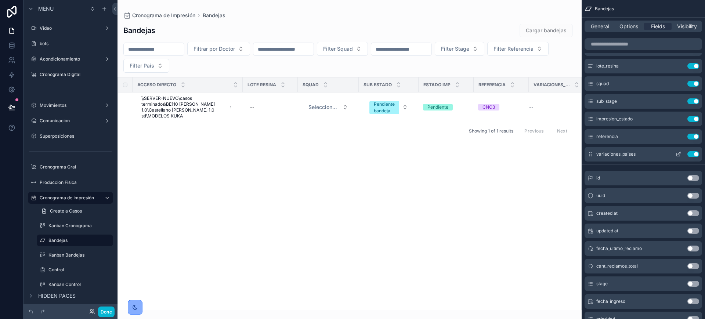
click at [680, 154] on icon "scrollable content" at bounding box center [679, 153] width 3 height 3
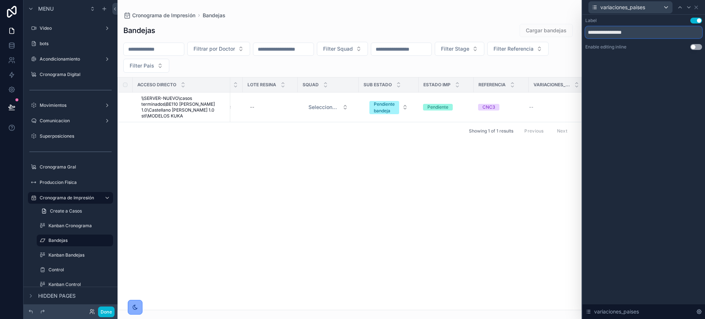
drag, startPoint x: 642, startPoint y: 30, endPoint x: 449, endPoint y: 30, distance: 192.5
click at [449, 30] on div "**********" at bounding box center [352, 159] width 705 height 319
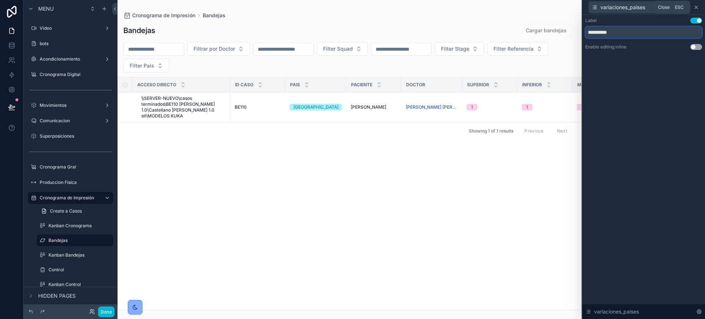
type input "**********"
click at [697, 7] on icon at bounding box center [696, 7] width 6 height 6
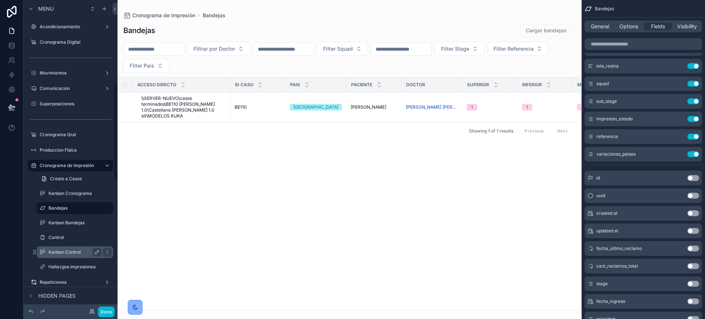
scroll to position [275, 0]
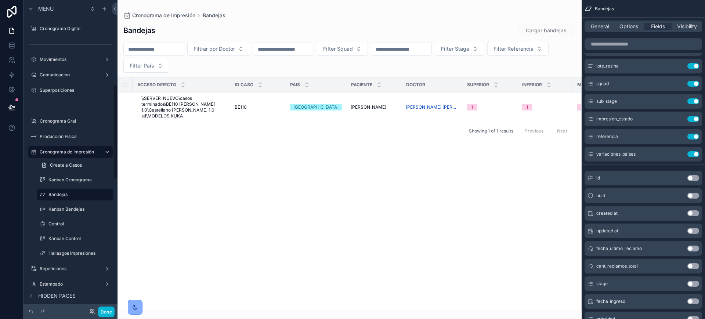
click at [54, 232] on div "Kanban Control" at bounding box center [74, 238] width 85 height 13
click at [58, 223] on label "Control" at bounding box center [73, 224] width 50 height 6
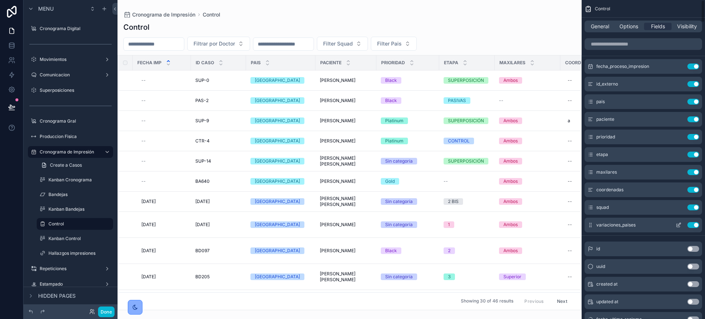
click at [676, 222] on icon "scrollable content" at bounding box center [679, 225] width 6 height 6
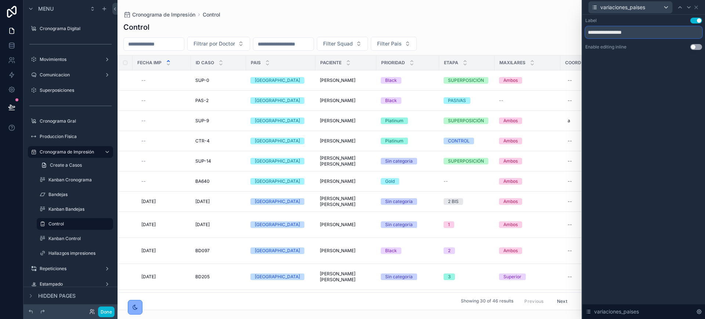
drag, startPoint x: 649, startPoint y: 31, endPoint x: 533, endPoint y: 24, distance: 115.6
click at [533, 24] on div "**********" at bounding box center [352, 159] width 705 height 319
paste input "text"
type input "**********"
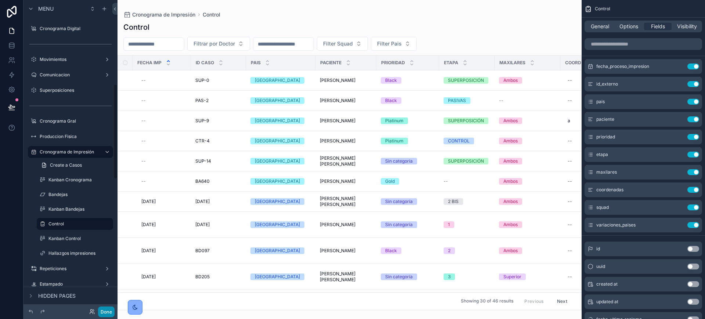
click at [104, 312] on button "Done" at bounding box center [106, 312] width 17 height 11
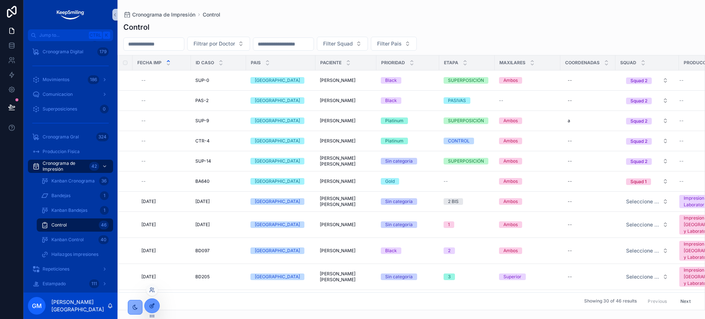
click at [153, 308] on icon at bounding box center [152, 306] width 6 height 6
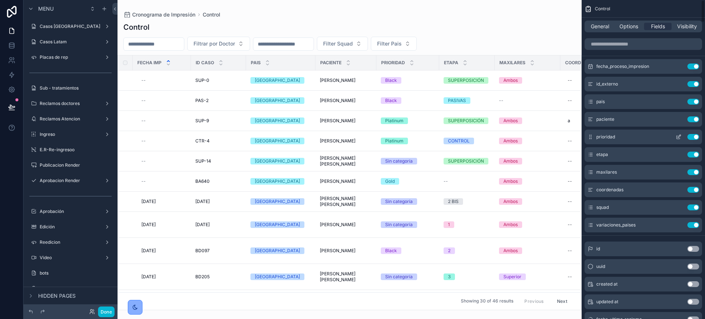
click at [694, 136] on button "Use setting" at bounding box center [694, 137] width 12 height 6
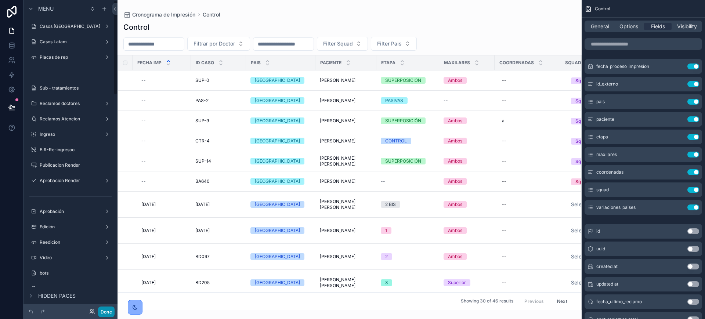
click at [111, 316] on button "Done" at bounding box center [106, 312] width 17 height 11
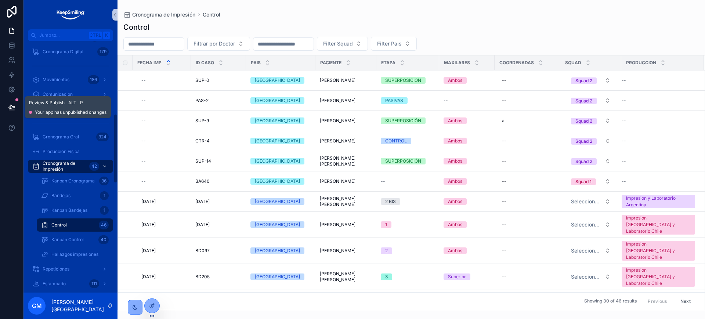
click at [16, 109] on button at bounding box center [12, 107] width 16 height 21
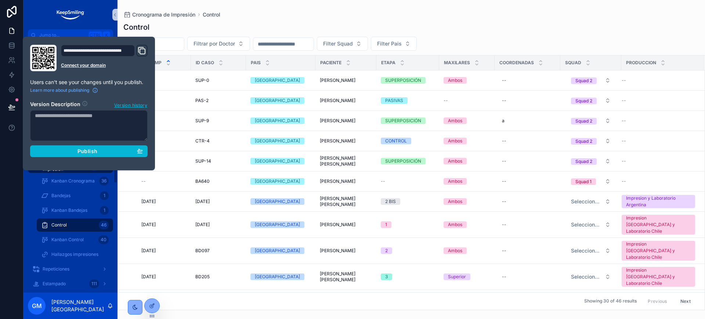
click at [102, 126] on textarea at bounding box center [89, 125] width 118 height 31
type textarea "**********"
click at [94, 155] on button "Publish" at bounding box center [89, 151] width 118 height 12
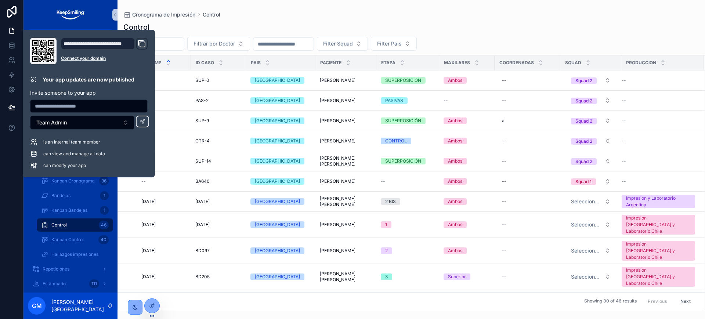
click at [362, 29] on div "Control" at bounding box center [411, 27] width 576 height 10
click at [268, 11] on div "Cronograma de Impresión Control Control Filtrar por Doctor Filter Squad Filter …" at bounding box center [412, 155] width 588 height 310
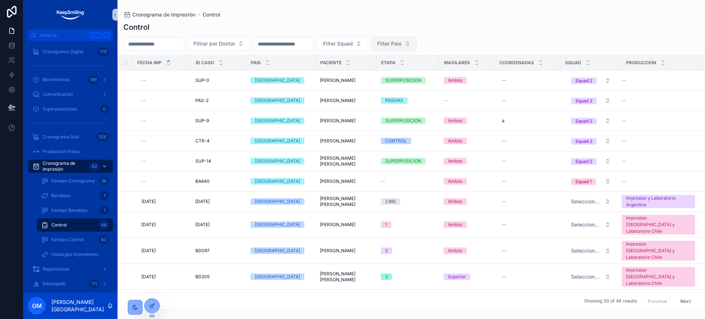
click at [402, 44] on span "Filter Pais" at bounding box center [389, 43] width 25 height 7
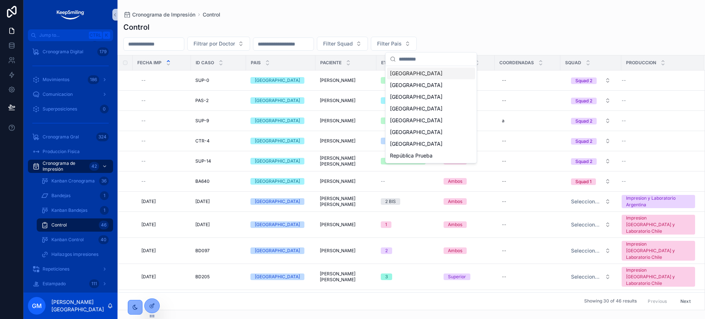
click at [444, 71] on div "[GEOGRAPHIC_DATA]" at bounding box center [431, 74] width 88 height 12
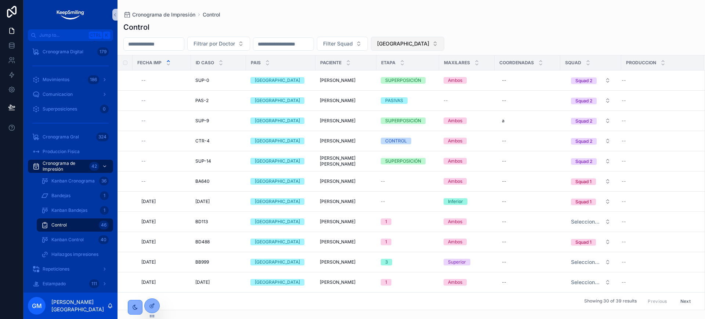
click at [441, 48] on button "[GEOGRAPHIC_DATA]" at bounding box center [407, 44] width 73 height 14
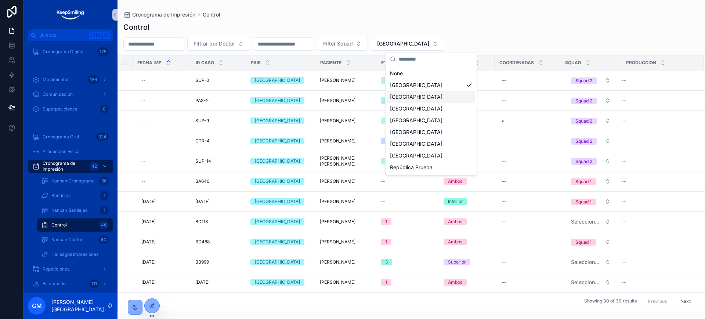
click at [427, 96] on div "[GEOGRAPHIC_DATA]" at bounding box center [431, 97] width 88 height 12
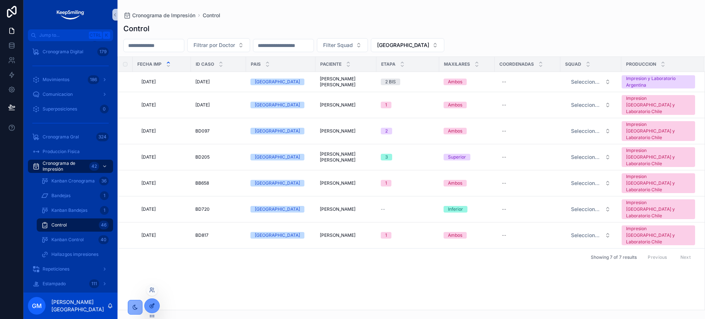
click at [152, 304] on icon at bounding box center [152, 306] width 6 height 6
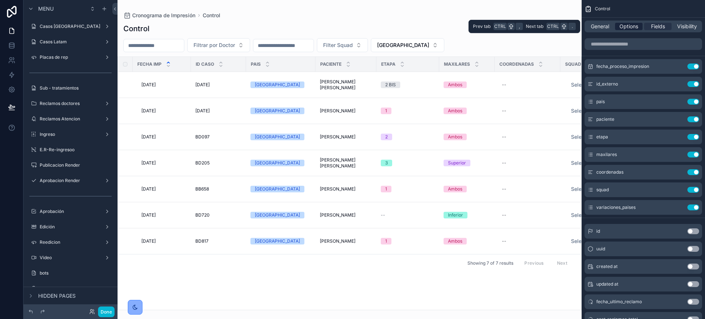
click at [625, 25] on span "Options" at bounding box center [629, 26] width 19 height 7
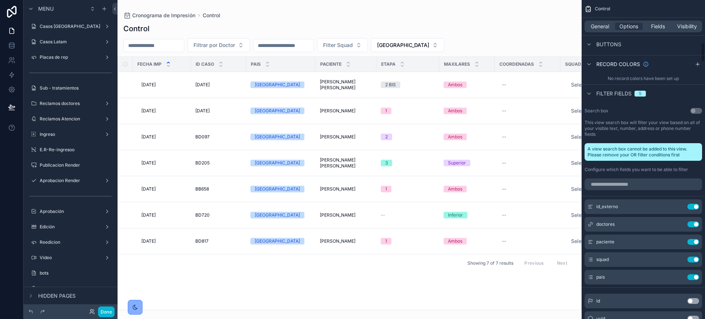
scroll to position [781, 0]
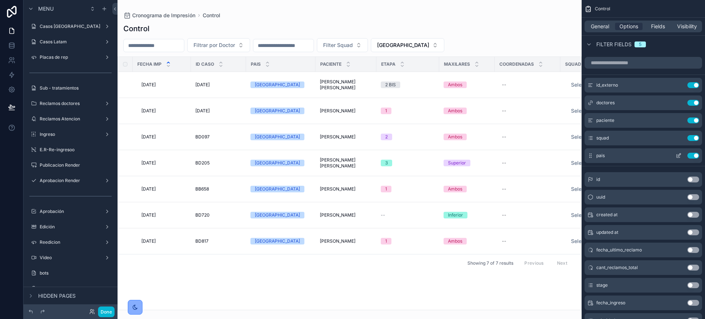
click at [681, 154] on icon "scrollable content" at bounding box center [680, 154] width 1 height 1
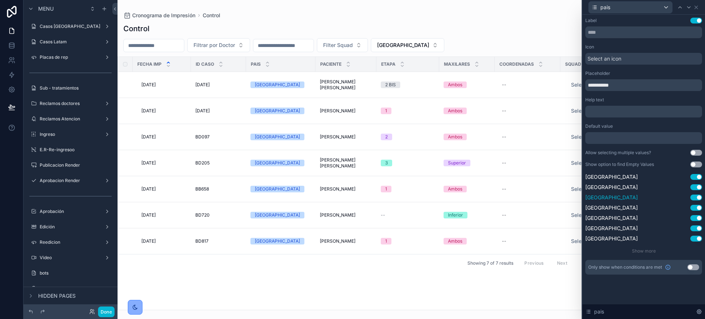
click at [698, 200] on button "Use setting" at bounding box center [697, 198] width 12 height 6
click at [699, 210] on button "Use setting" at bounding box center [697, 208] width 12 height 6
click at [698, 218] on button "Use setting" at bounding box center [697, 218] width 12 height 6
click at [697, 226] on button "Use setting" at bounding box center [697, 229] width 12 height 6
click at [694, 239] on button "Use setting" at bounding box center [697, 239] width 12 height 6
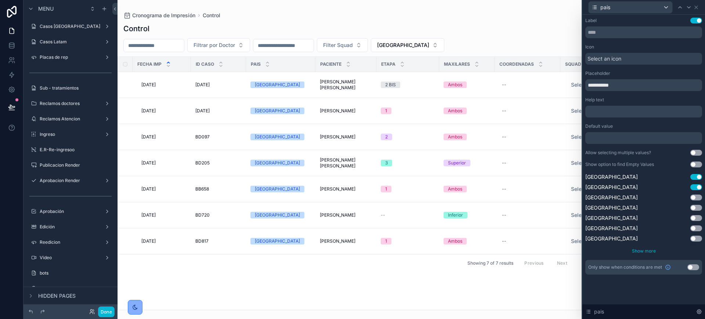
click at [637, 250] on span "Show more" at bounding box center [644, 251] width 24 height 6
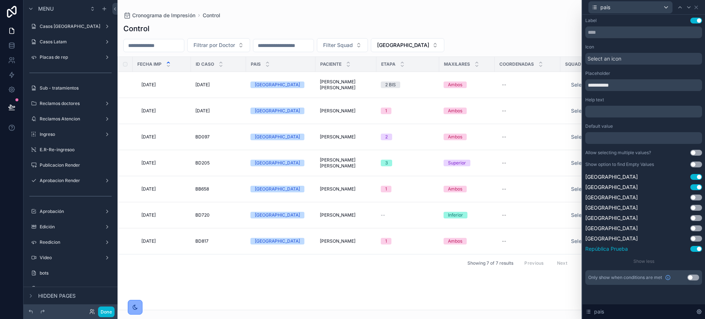
click at [702, 250] on button "Use setting" at bounding box center [697, 249] width 12 height 6
click at [698, 4] on icon at bounding box center [696, 7] width 6 height 6
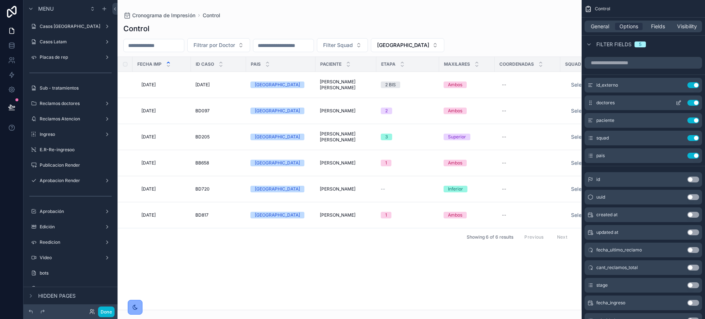
click at [680, 101] on icon "scrollable content" at bounding box center [679, 102] width 3 height 3
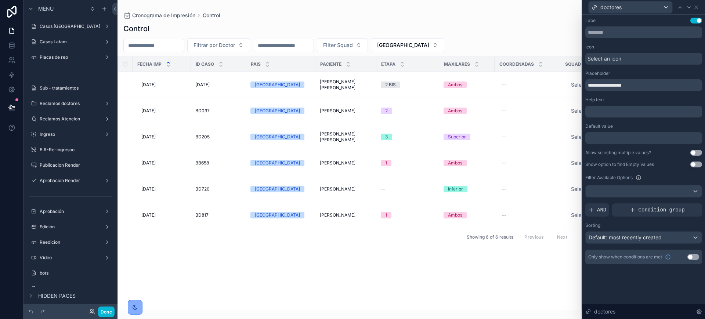
click at [699, 154] on button "Use setting" at bounding box center [697, 153] width 12 height 6
click at [700, 4] on div "doctores" at bounding box center [643, 7] width 117 height 14
click at [698, 5] on icon at bounding box center [696, 7] width 6 height 6
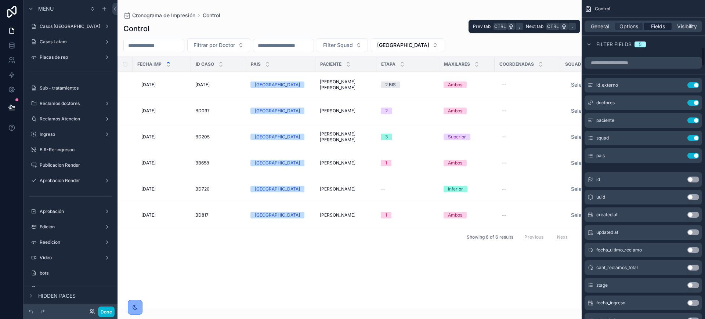
click at [660, 27] on span "Fields" at bounding box center [658, 26] width 14 height 7
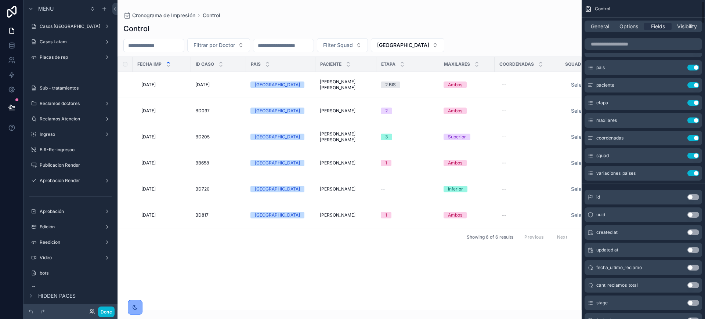
scroll to position [0, 0]
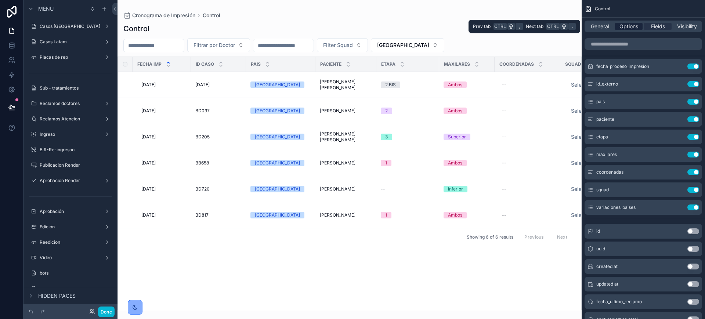
click at [634, 23] on span "Options" at bounding box center [629, 26] width 19 height 7
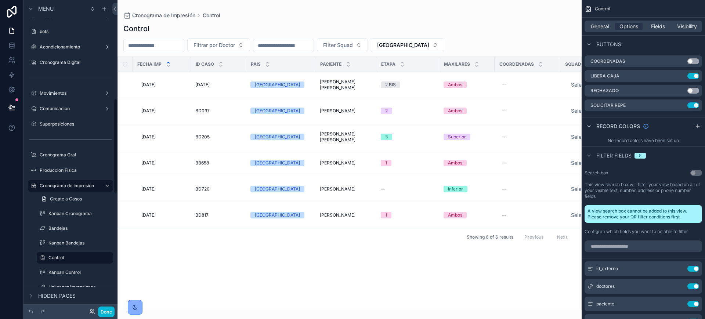
scroll to position [321, 0]
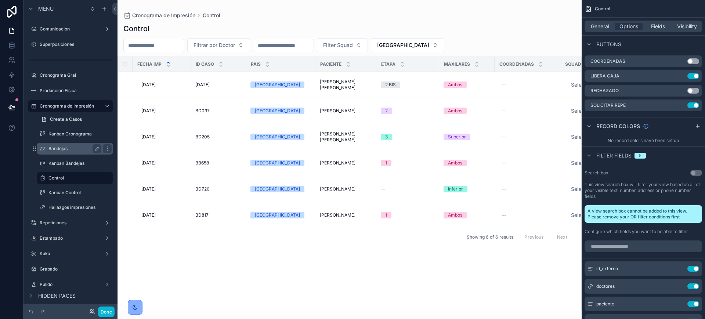
click at [67, 145] on div "Bandejas" at bounding box center [74, 148] width 53 height 9
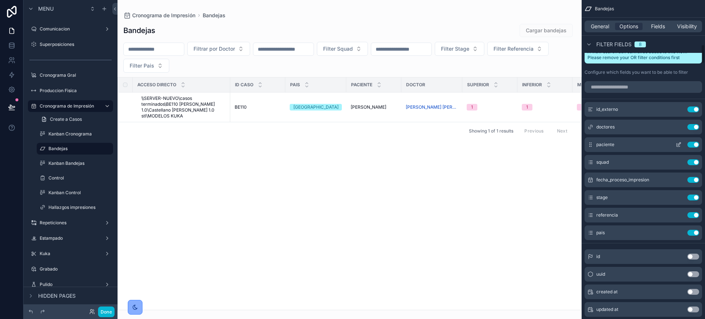
scroll to position [735, 0]
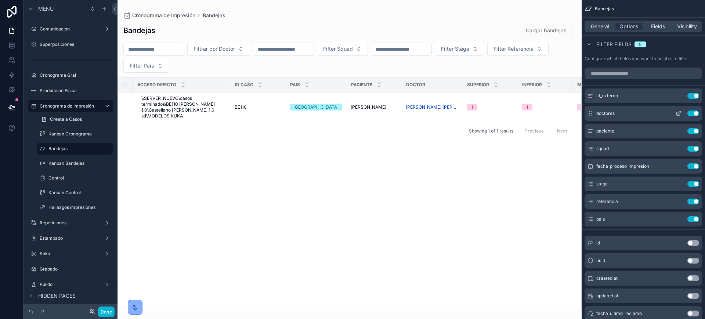
click at [677, 114] on icon "scrollable content" at bounding box center [678, 113] width 3 height 3
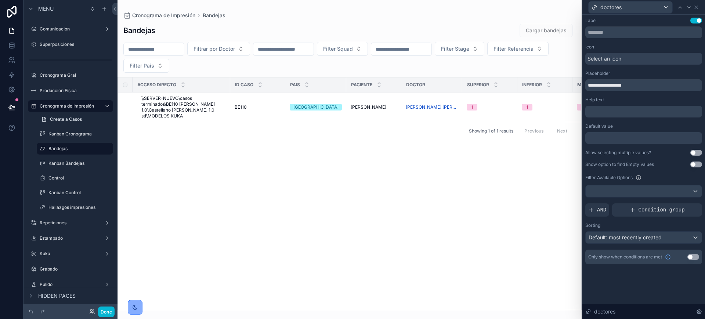
click at [697, 152] on button "Use setting" at bounding box center [697, 153] width 12 height 6
click at [690, 8] on icon at bounding box center [689, 7] width 6 height 6
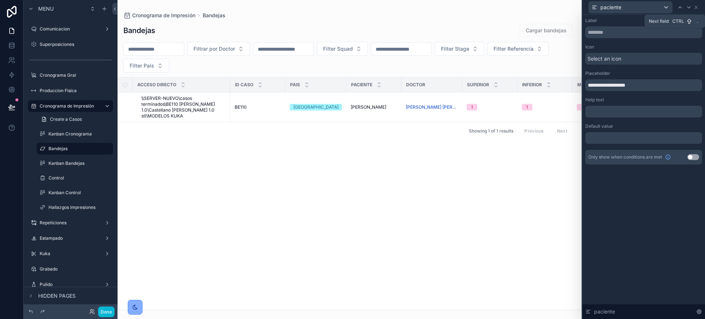
click at [690, 8] on icon at bounding box center [689, 7] width 6 height 6
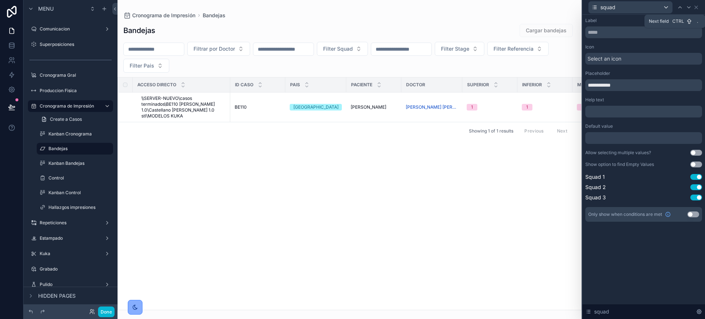
click at [690, 8] on icon at bounding box center [689, 7] width 6 height 6
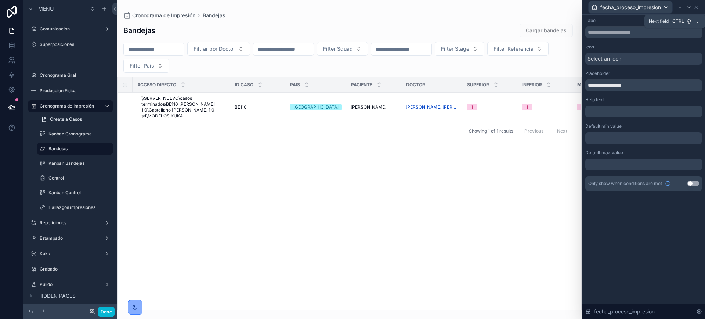
click at [690, 8] on icon at bounding box center [689, 7] width 6 height 6
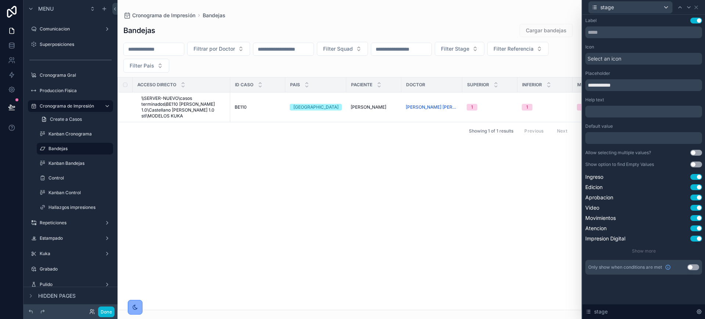
click at [699, 153] on button "Use setting" at bounding box center [697, 153] width 12 height 6
click at [690, 8] on icon at bounding box center [689, 7] width 6 height 6
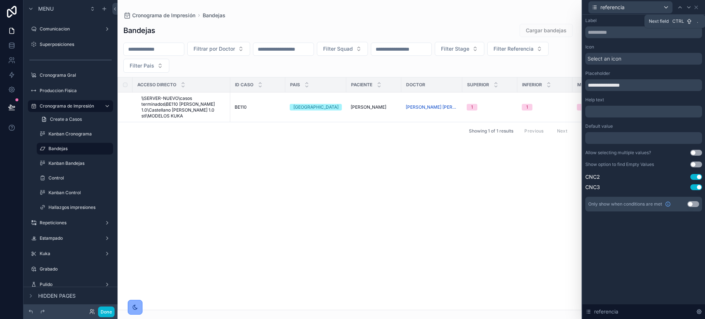
click at [690, 8] on icon at bounding box center [689, 7] width 6 height 6
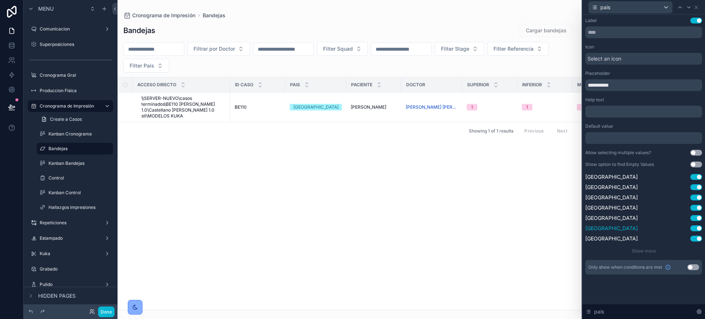
drag, startPoint x: 694, startPoint y: 199, endPoint x: 695, endPoint y: 227, distance: 28.7
click at [695, 199] on button "Use setting" at bounding box center [697, 198] width 12 height 6
click at [697, 207] on button "Use setting" at bounding box center [697, 208] width 12 height 6
click at [697, 222] on div "[GEOGRAPHIC_DATA] Use setting [GEOGRAPHIC_DATA] Use setting [GEOGRAPHIC_DATA] U…" at bounding box center [643, 207] width 117 height 69
click at [695, 227] on button "Use setting" at bounding box center [697, 229] width 12 height 6
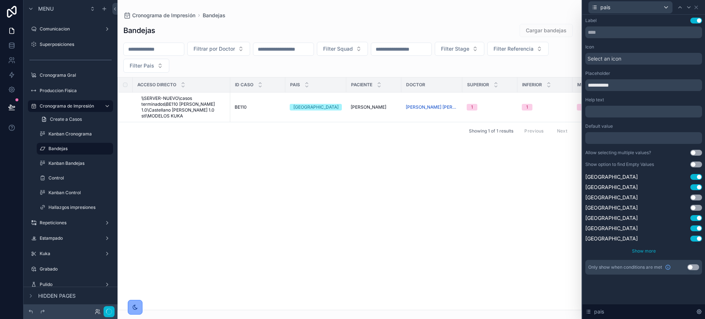
click at [695, 237] on button "Use setting" at bounding box center [697, 239] width 12 height 6
click at [635, 250] on span "Show more" at bounding box center [644, 251] width 24 height 6
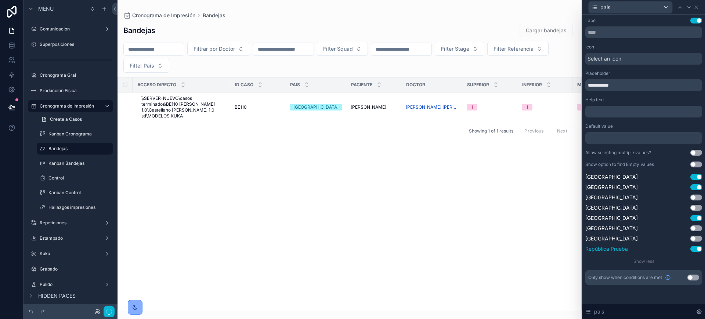
click at [698, 248] on button "Use setting" at bounding box center [697, 249] width 12 height 6
click at [699, 220] on button "Use setting" at bounding box center [697, 218] width 12 height 6
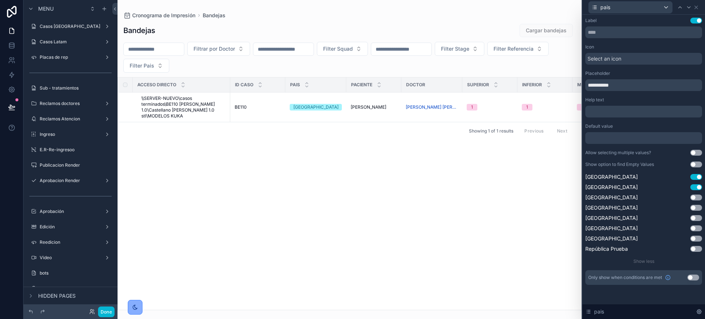
scroll to position [735, 0]
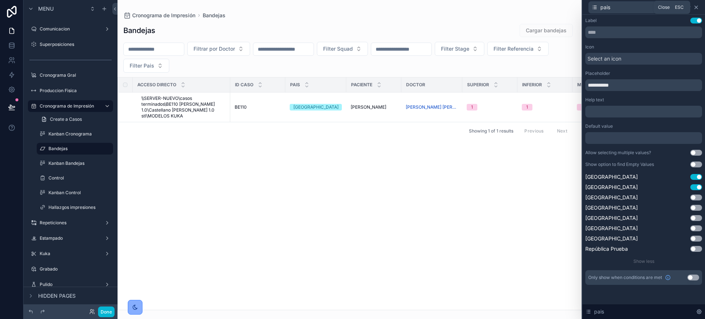
click at [696, 6] on icon at bounding box center [696, 7] width 6 height 6
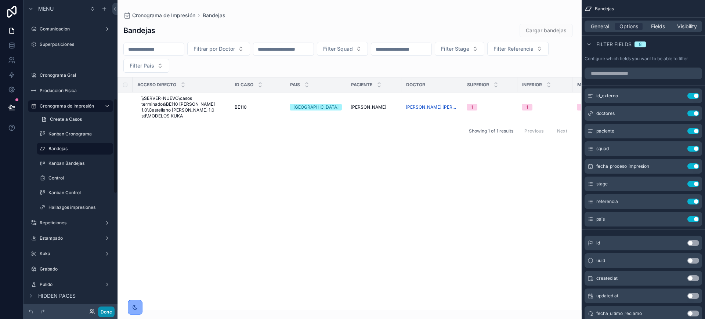
click at [106, 313] on button "Done" at bounding box center [106, 312] width 17 height 11
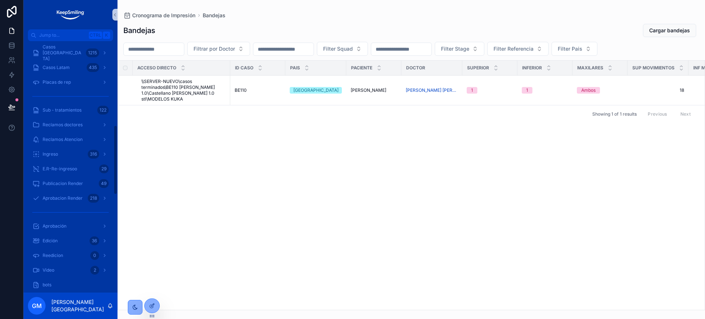
scroll to position [446, 0]
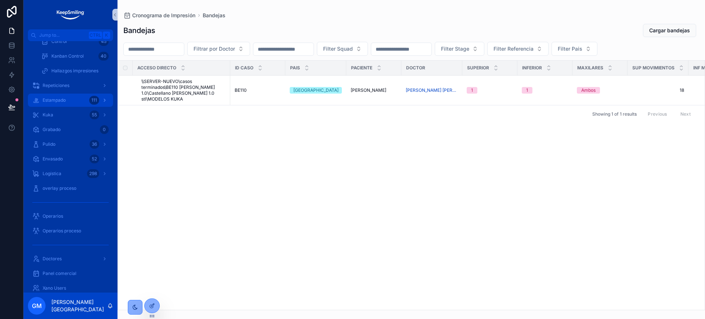
click at [84, 101] on div "Estampado 111" at bounding box center [70, 100] width 76 height 12
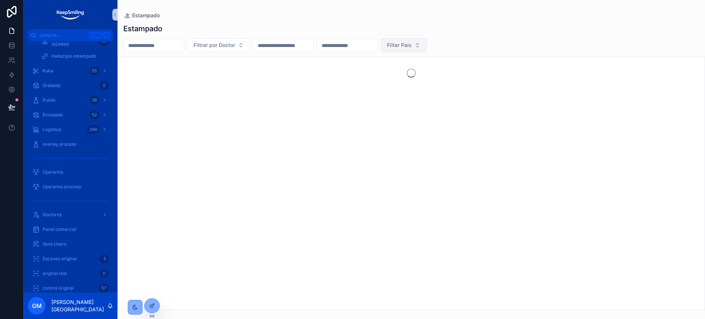
click at [427, 47] on button "Filter Pais" at bounding box center [404, 45] width 46 height 14
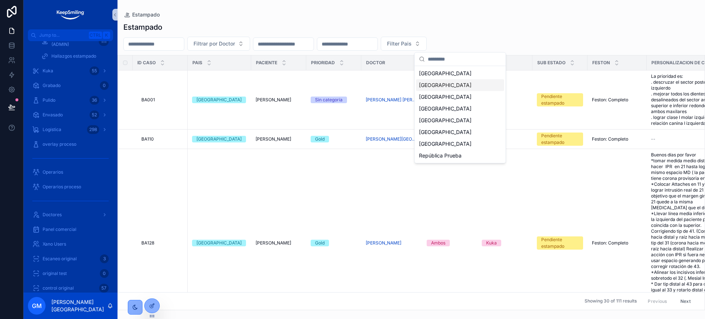
click at [461, 80] on div "[GEOGRAPHIC_DATA]" at bounding box center [460, 85] width 88 height 12
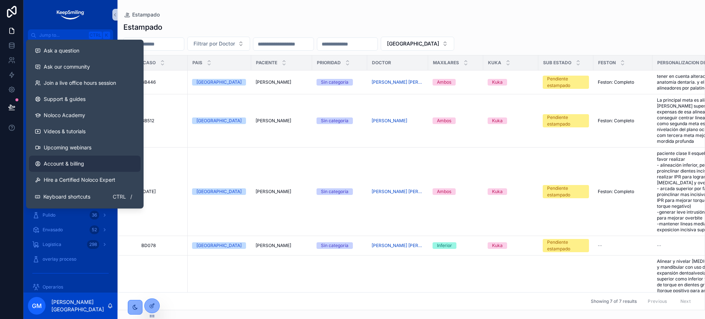
scroll to position [263, 0]
